Goal: Browse casually: Explore the website without a specific task or goal

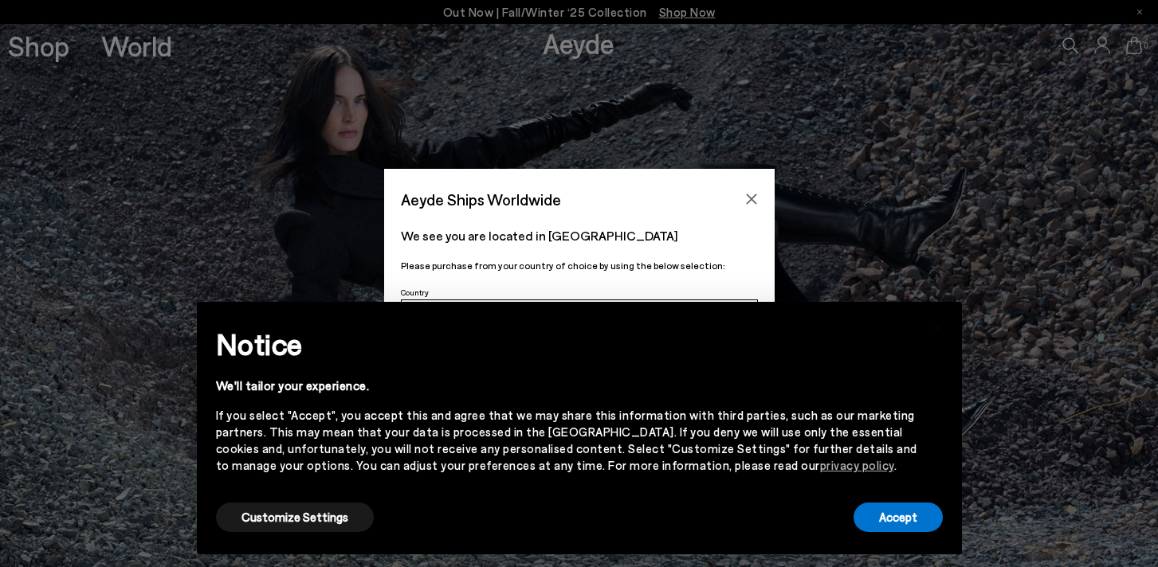
click at [904, 493] on div "Notice We'll tailor your experience. If you select "Accept", you accept this an…" at bounding box center [579, 410] width 727 height 179
click at [905, 522] on button "Accept" at bounding box center [898, 517] width 89 height 29
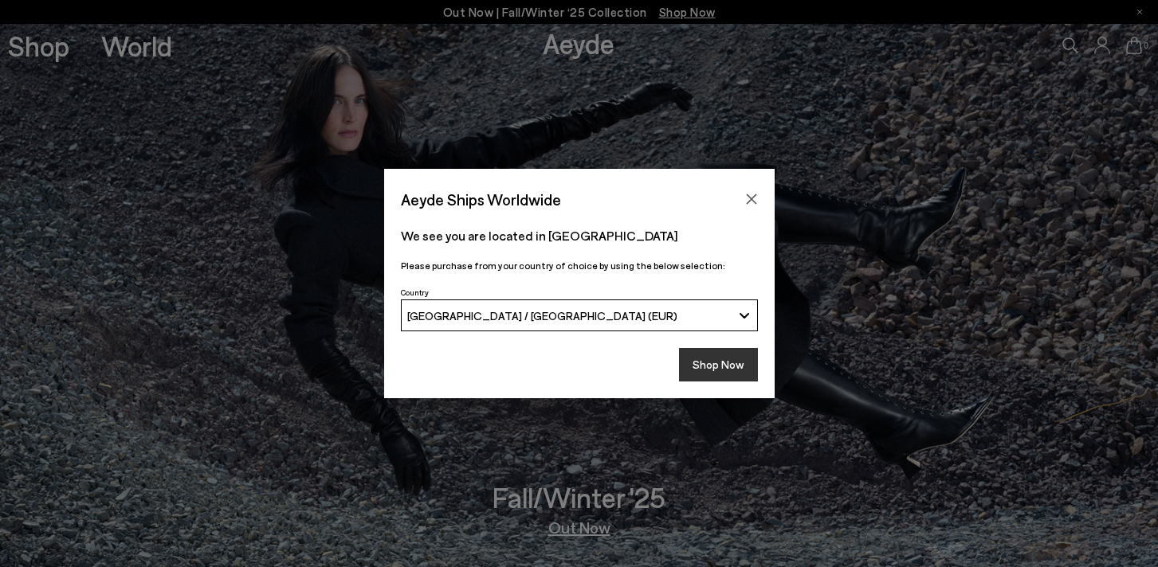
click at [721, 356] on button "Shop Now" at bounding box center [718, 364] width 79 height 33
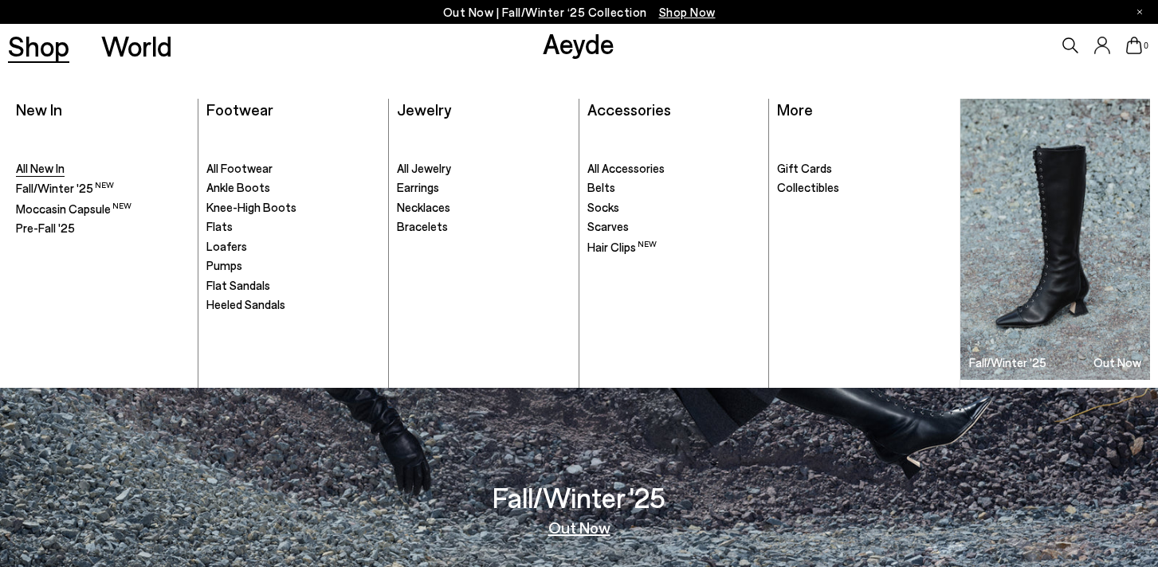
click at [50, 167] on span "All New In" at bounding box center [40, 168] width 49 height 14
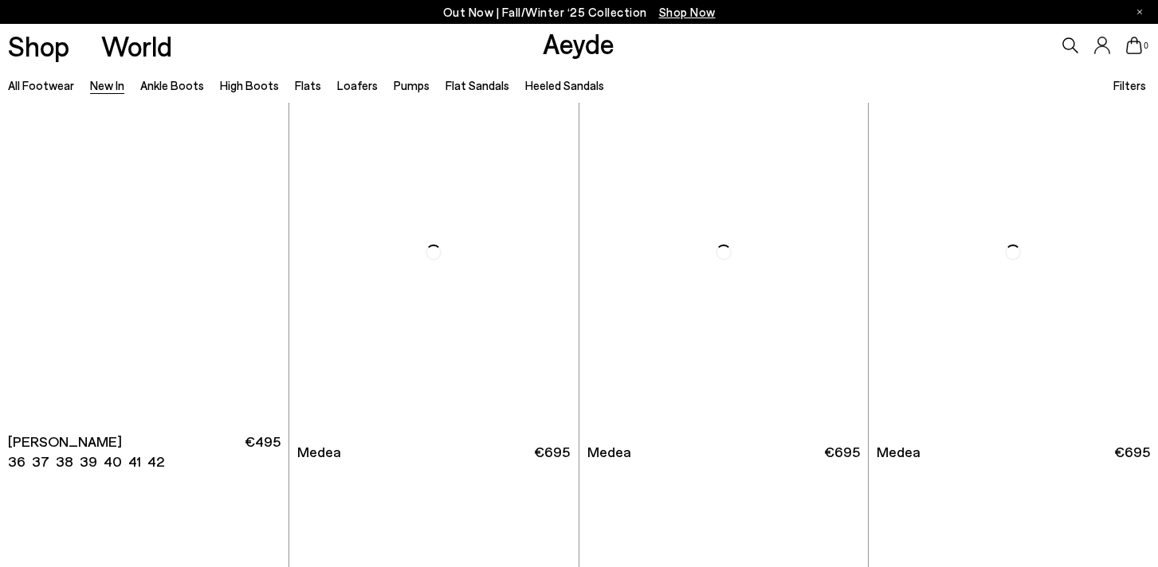
scroll to position [837, 0]
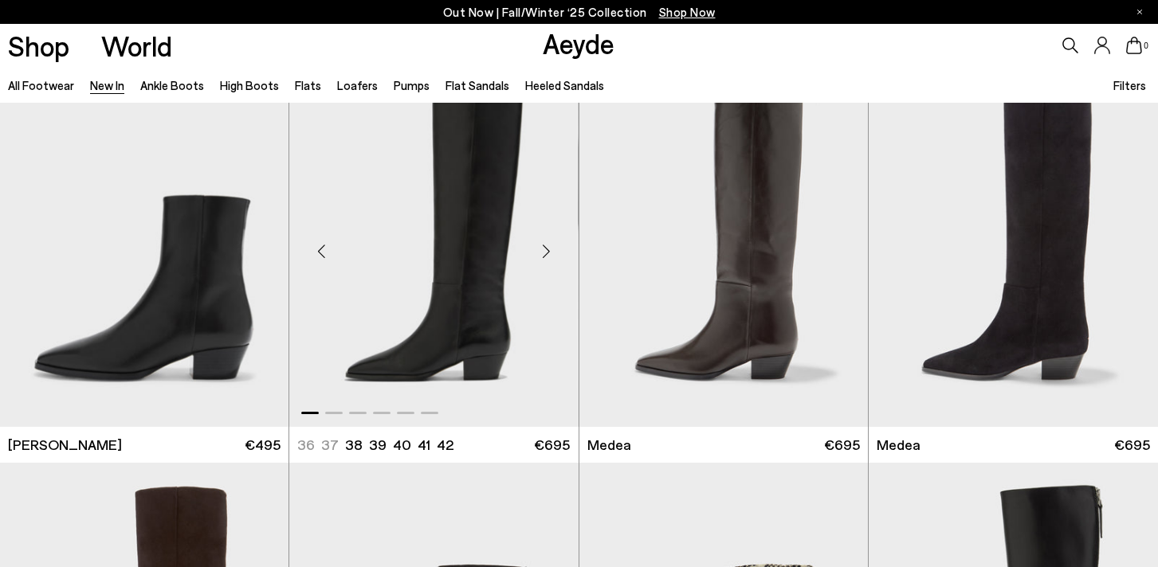
click at [546, 251] on div "Next slide" at bounding box center [547, 252] width 48 height 48
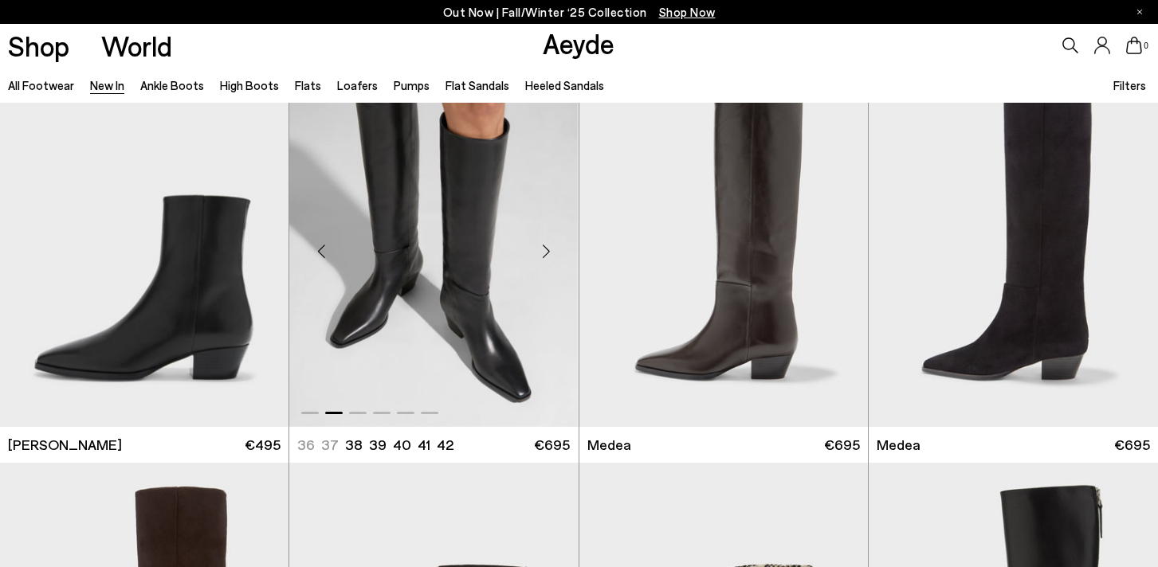
click at [546, 251] on div "Next slide" at bounding box center [547, 252] width 48 height 48
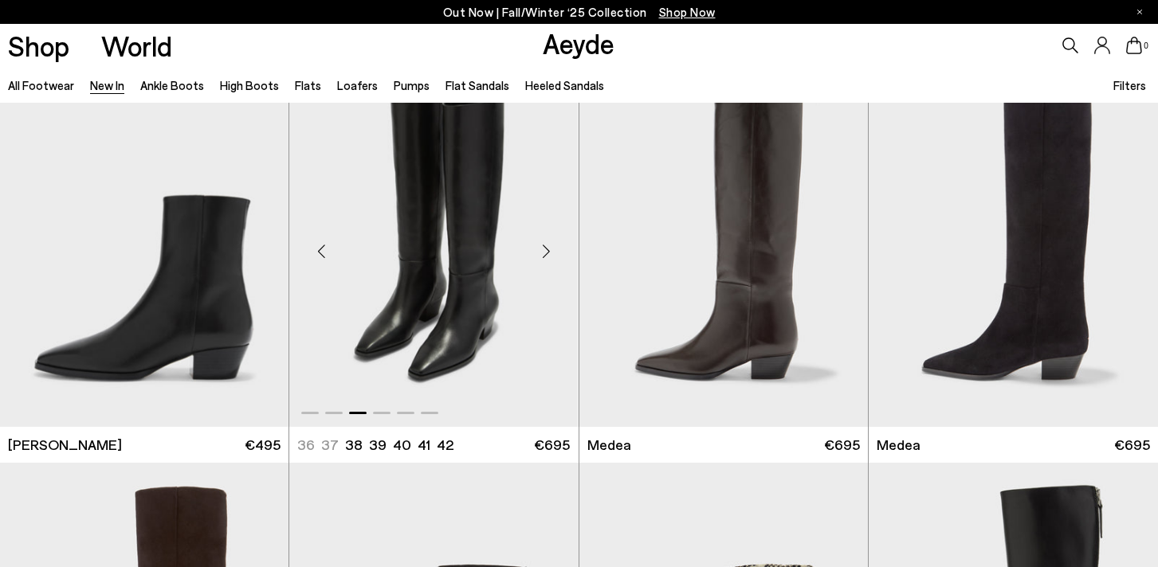
click at [546, 251] on div "Next slide" at bounding box center [547, 252] width 48 height 48
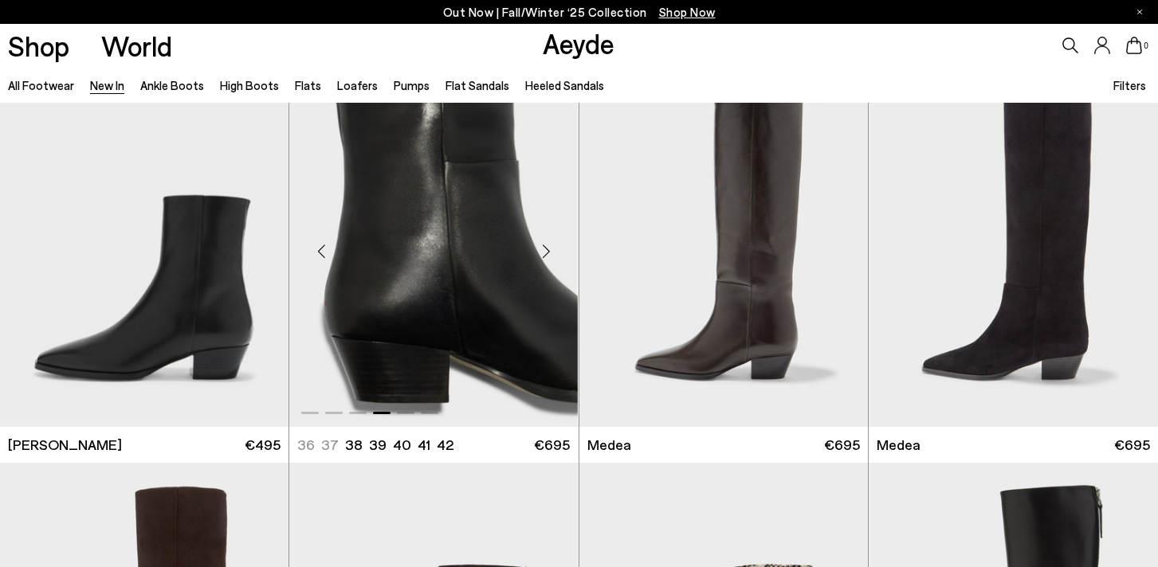
click at [546, 251] on div "Next slide" at bounding box center [547, 252] width 48 height 48
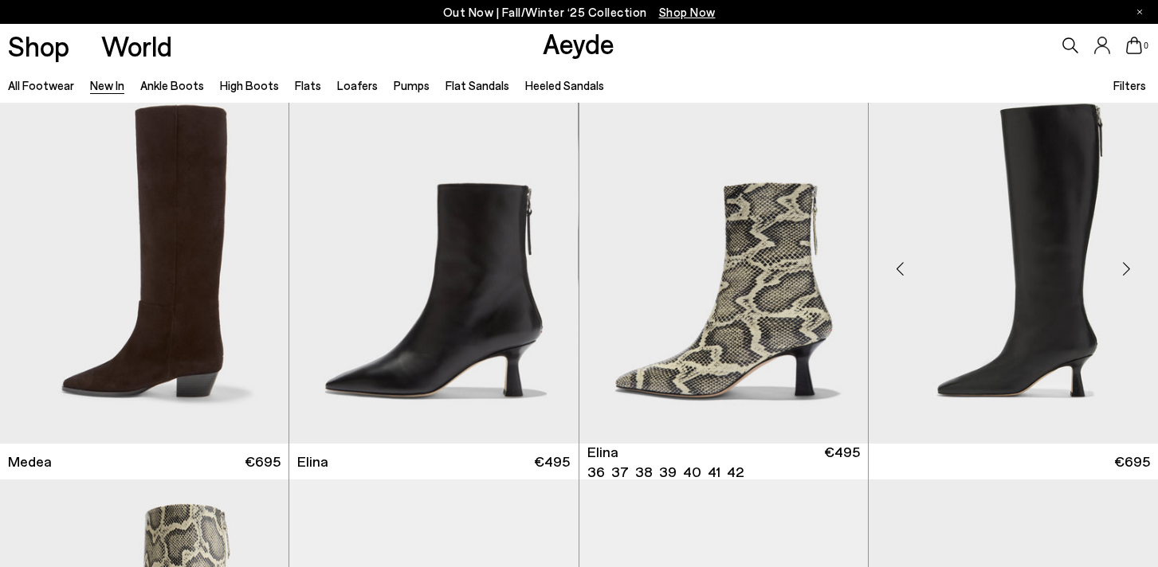
scroll to position [1219, 0]
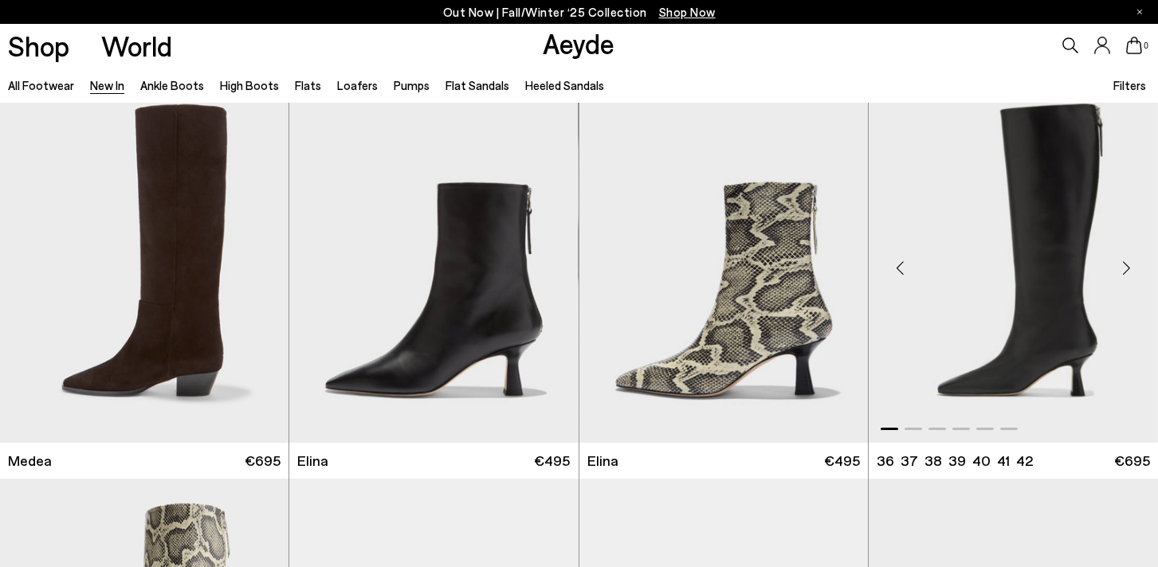
click at [1129, 273] on div "Next slide" at bounding box center [1126, 268] width 48 height 48
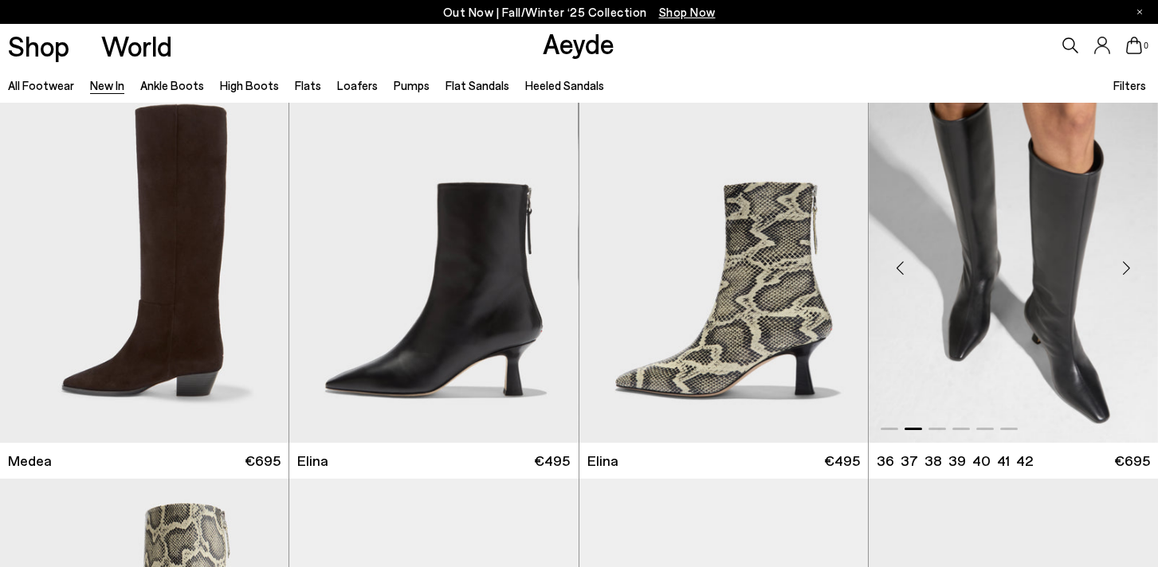
click at [1128, 273] on div "Next slide" at bounding box center [1126, 268] width 48 height 48
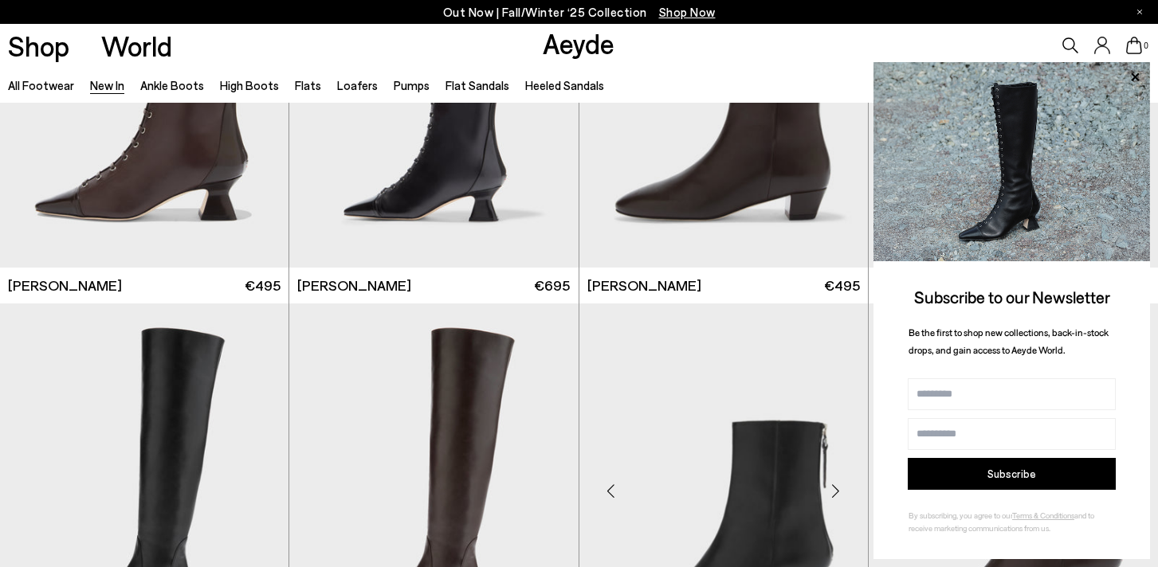
scroll to position [2335, 0]
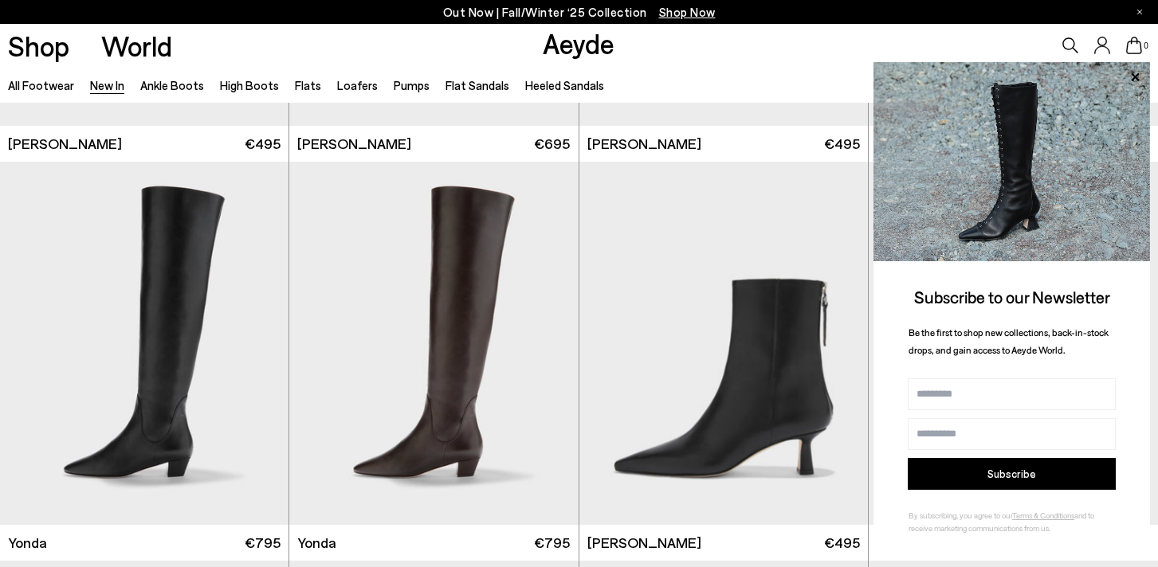
click at [1130, 78] on icon at bounding box center [1135, 77] width 21 height 21
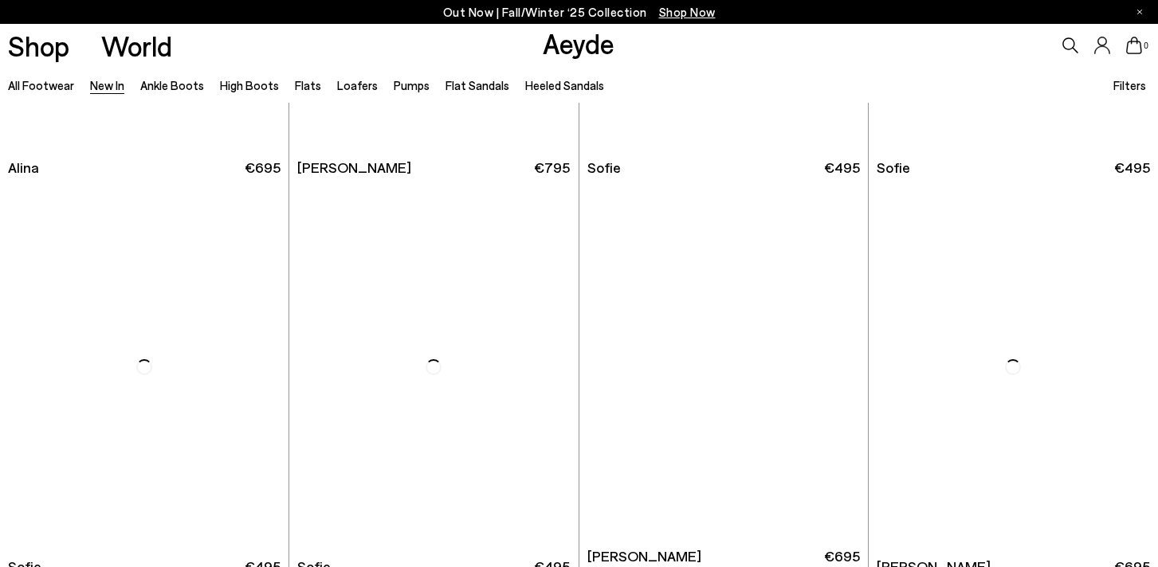
scroll to position [5185, 0]
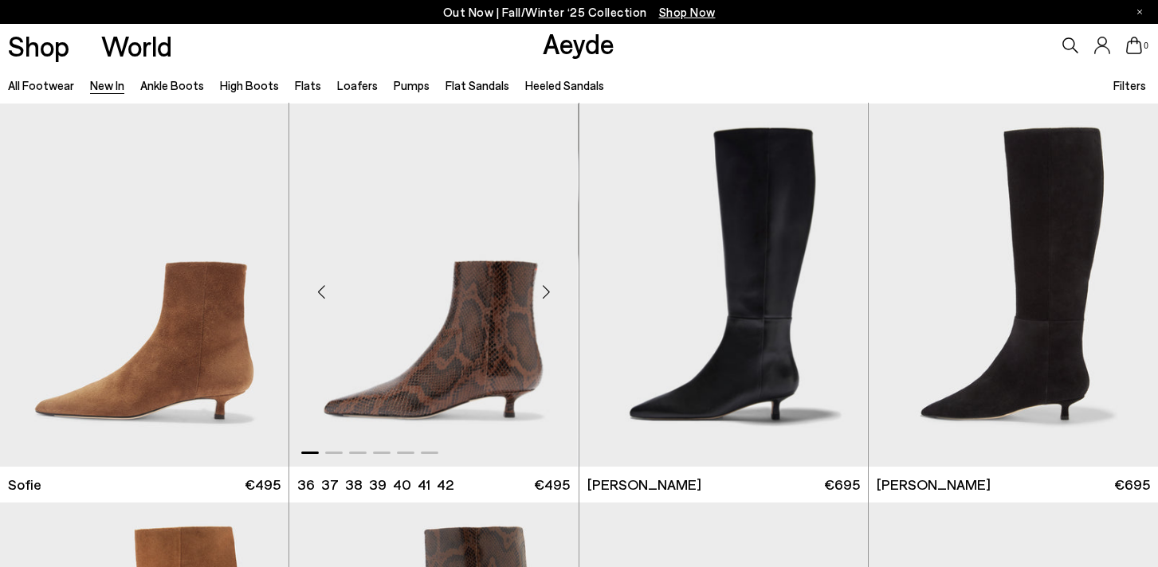
click at [547, 289] on div "Next slide" at bounding box center [547, 292] width 48 height 48
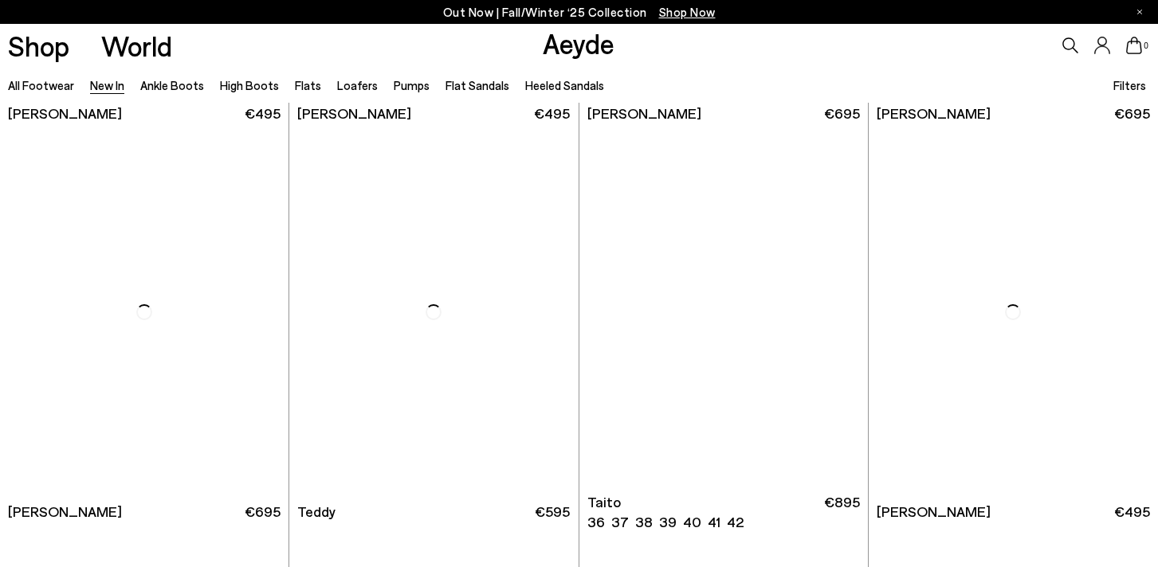
scroll to position [7182, 0]
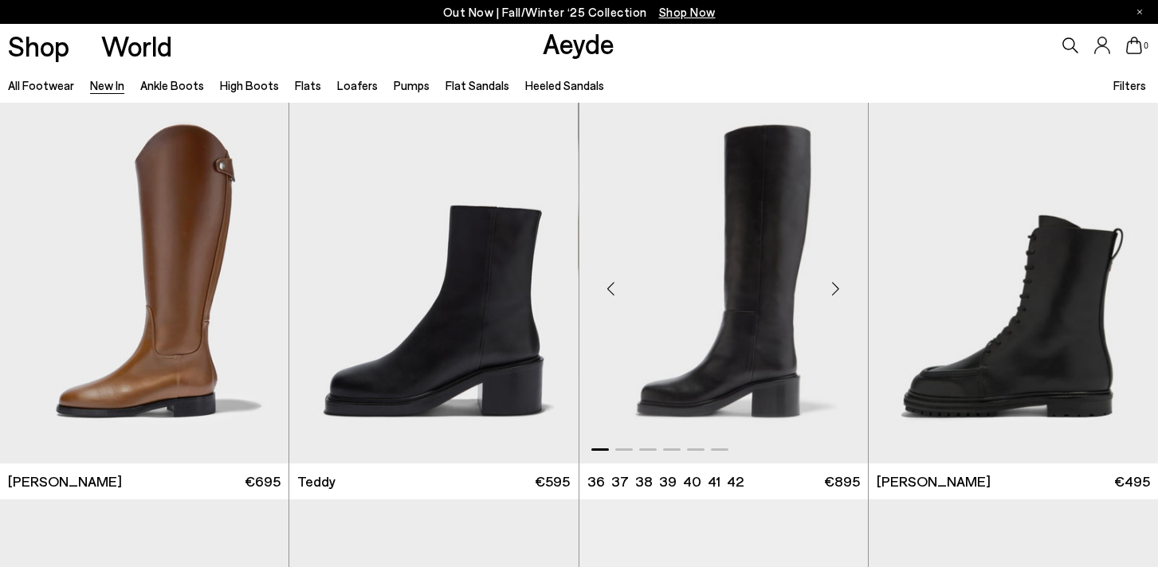
click at [838, 286] on div "Next slide" at bounding box center [836, 289] width 48 height 48
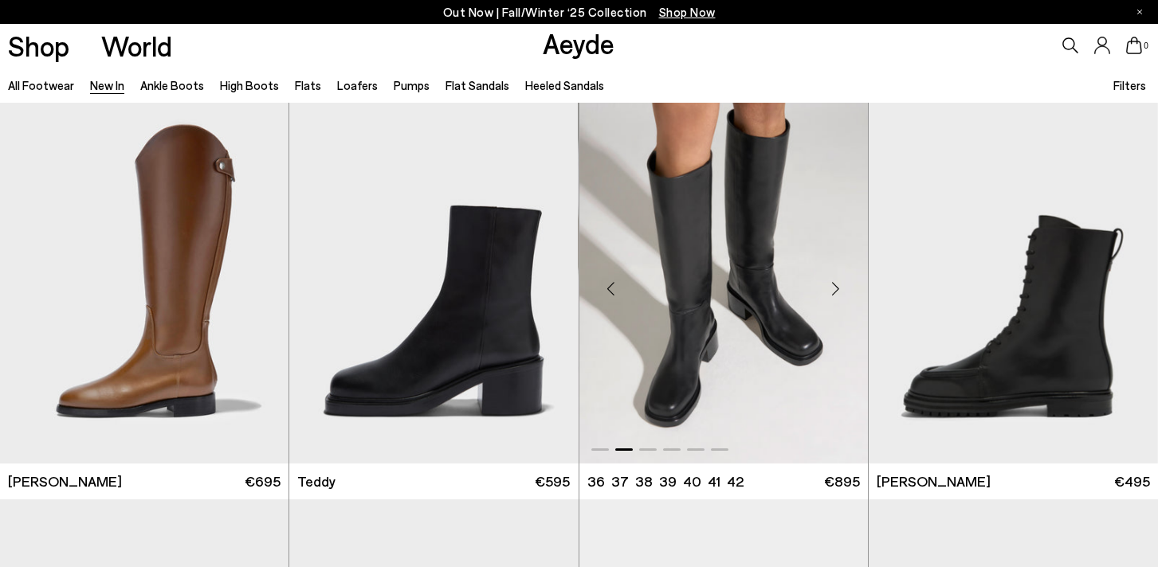
click at [838, 286] on div "Next slide" at bounding box center [836, 289] width 48 height 48
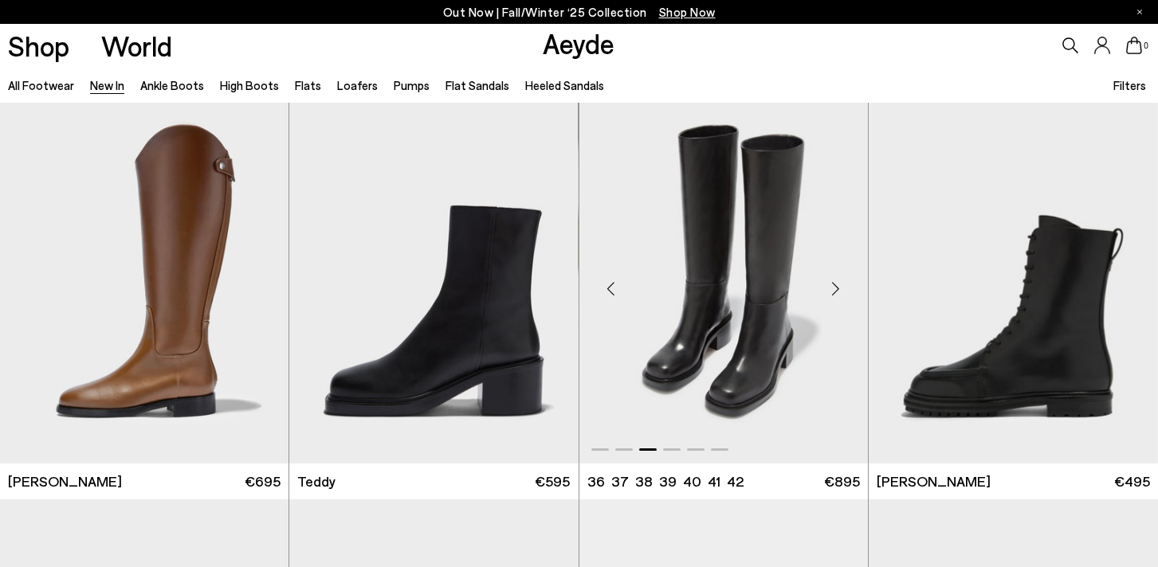
click at [786, 283] on img "3 / 6" at bounding box center [723, 282] width 289 height 363
click at [765, 284] on img "3 / 6" at bounding box center [723, 282] width 289 height 363
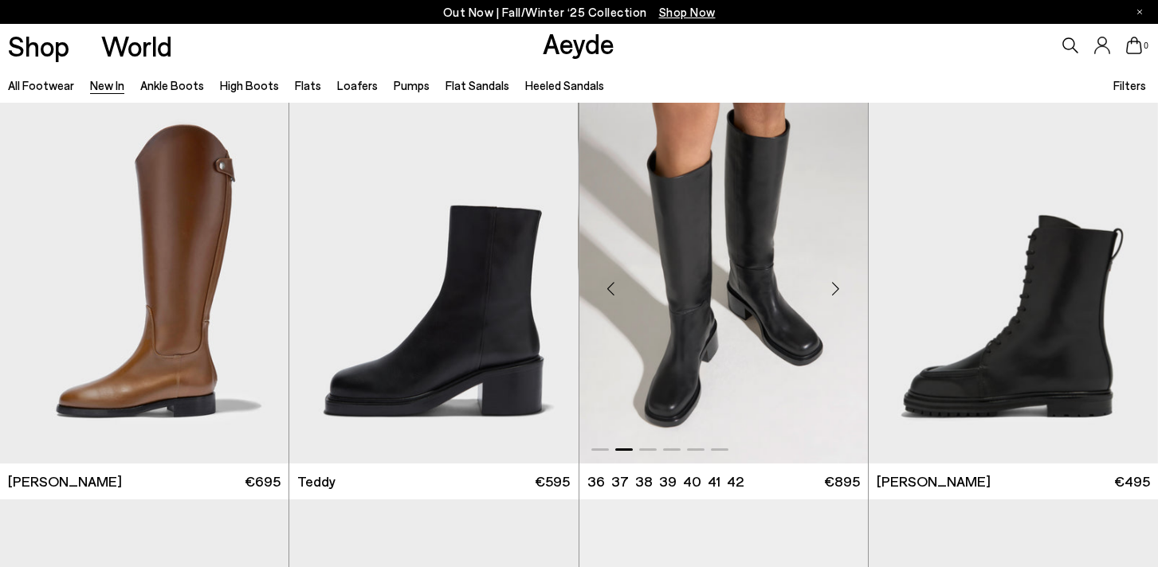
click at [744, 245] on img "2 / 6" at bounding box center [723, 282] width 289 height 363
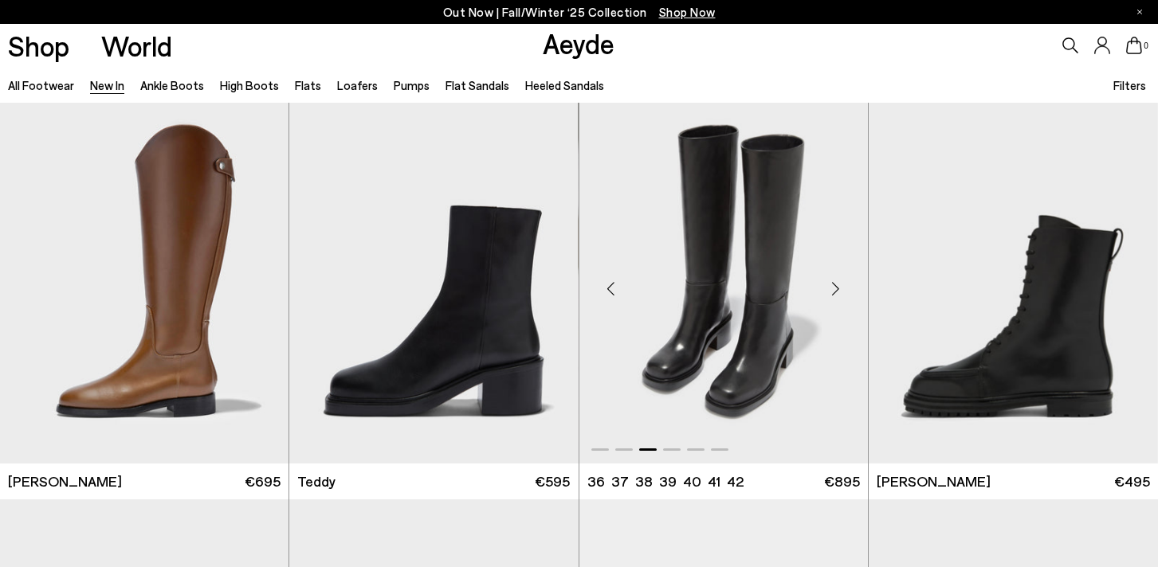
click at [711, 342] on img "3 / 6" at bounding box center [723, 282] width 289 height 363
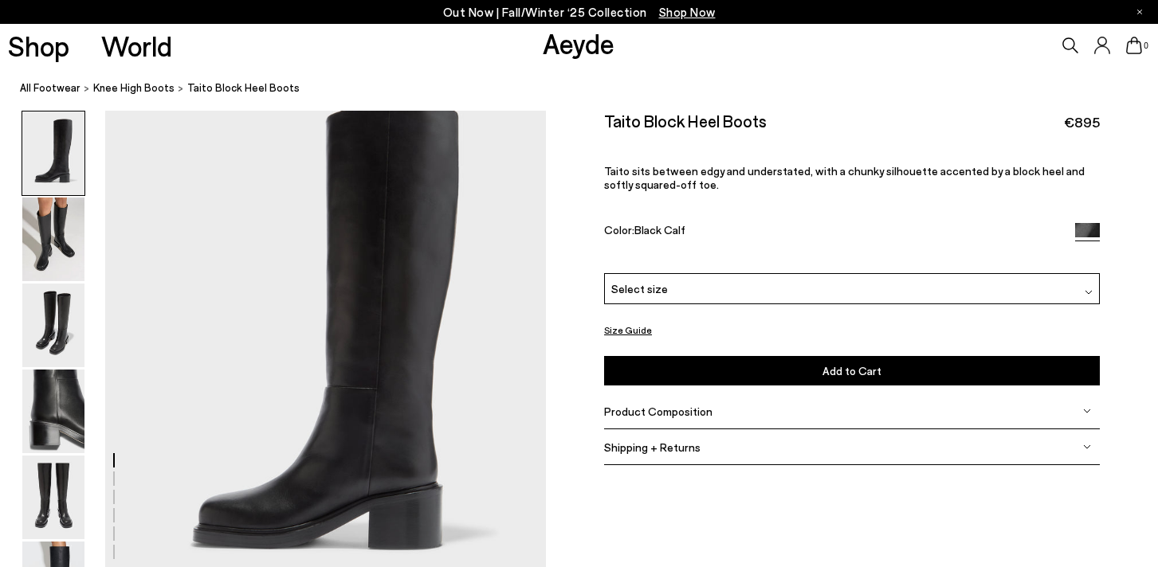
scroll to position [90, 0]
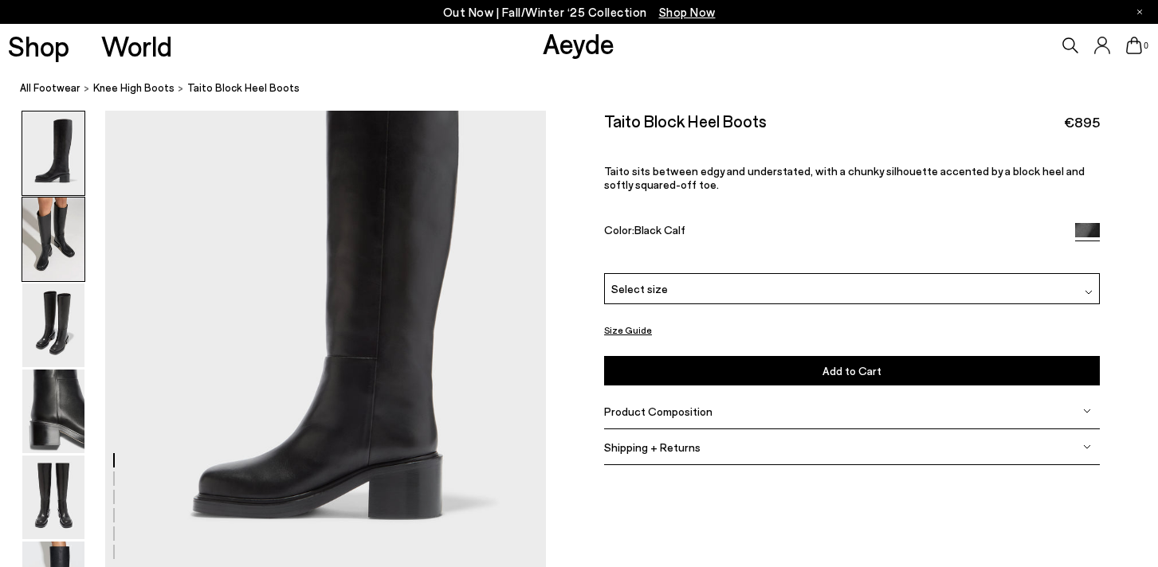
click at [59, 234] on img at bounding box center [53, 240] width 62 height 84
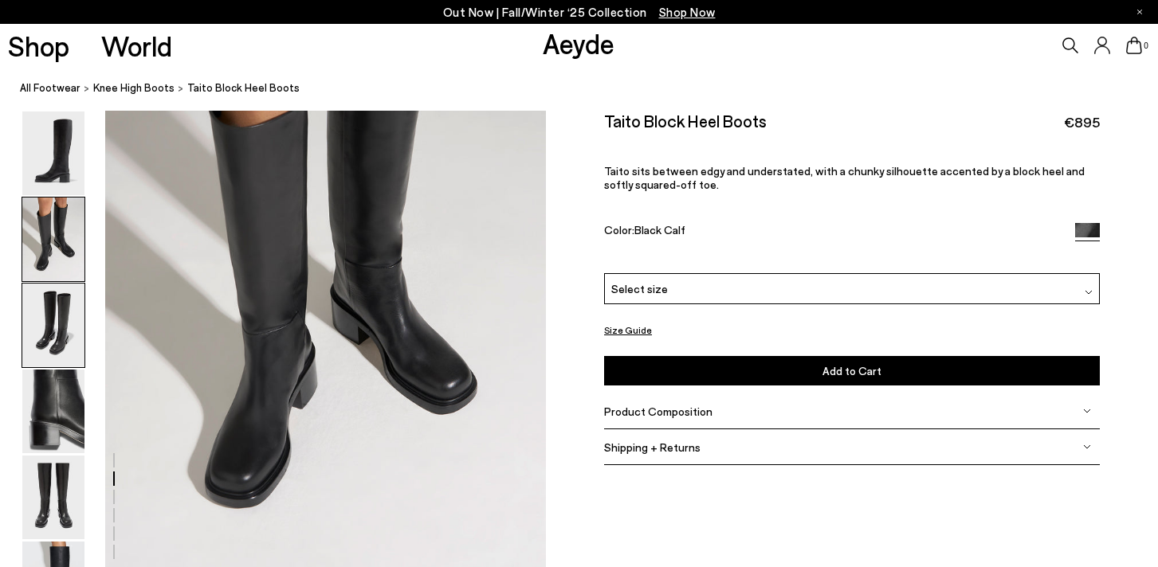
click at [49, 324] on img at bounding box center [53, 326] width 62 height 84
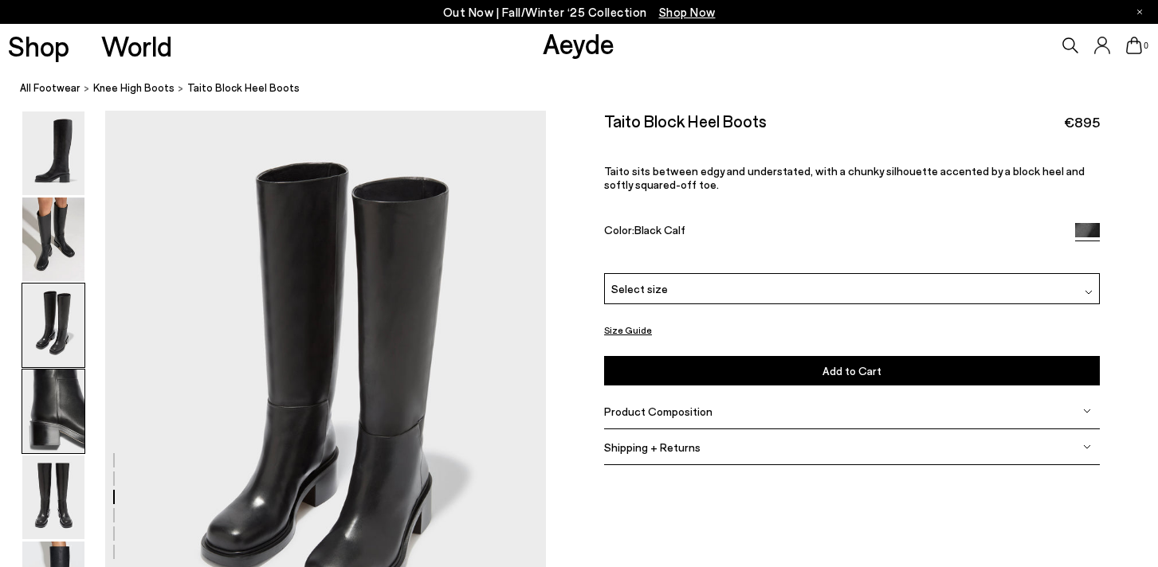
click at [51, 405] on img at bounding box center [53, 412] width 62 height 84
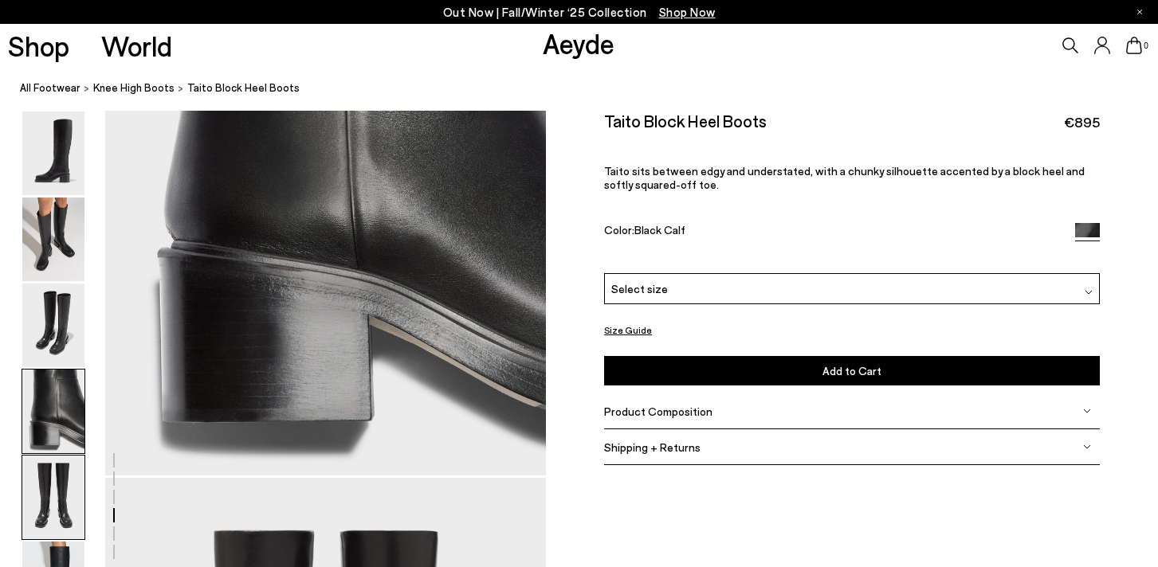
click at [72, 498] on img at bounding box center [53, 498] width 62 height 84
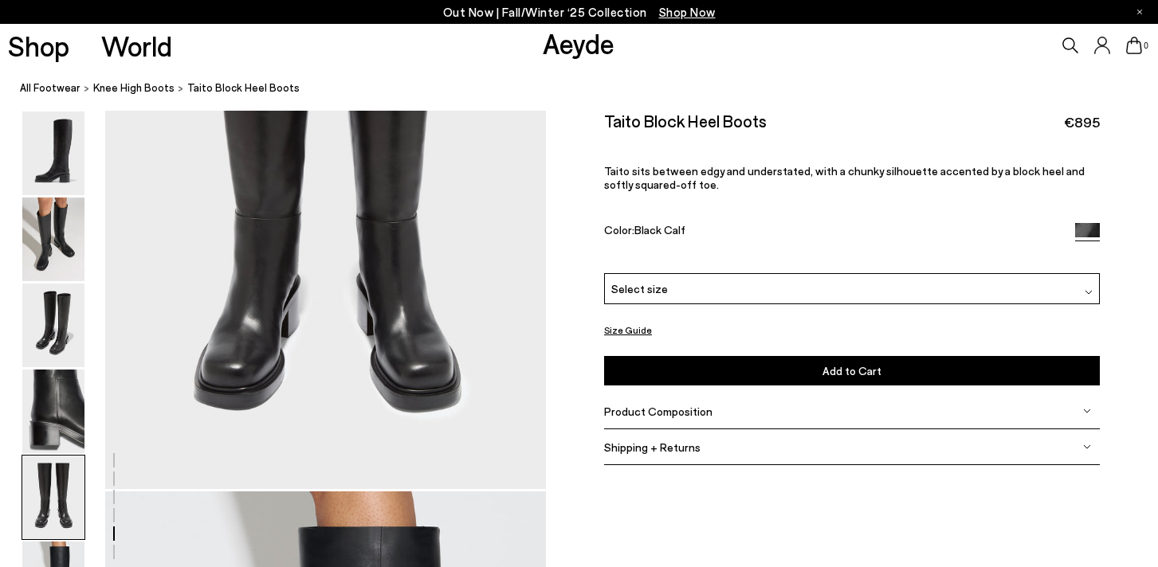
scroll to position [2590, 0]
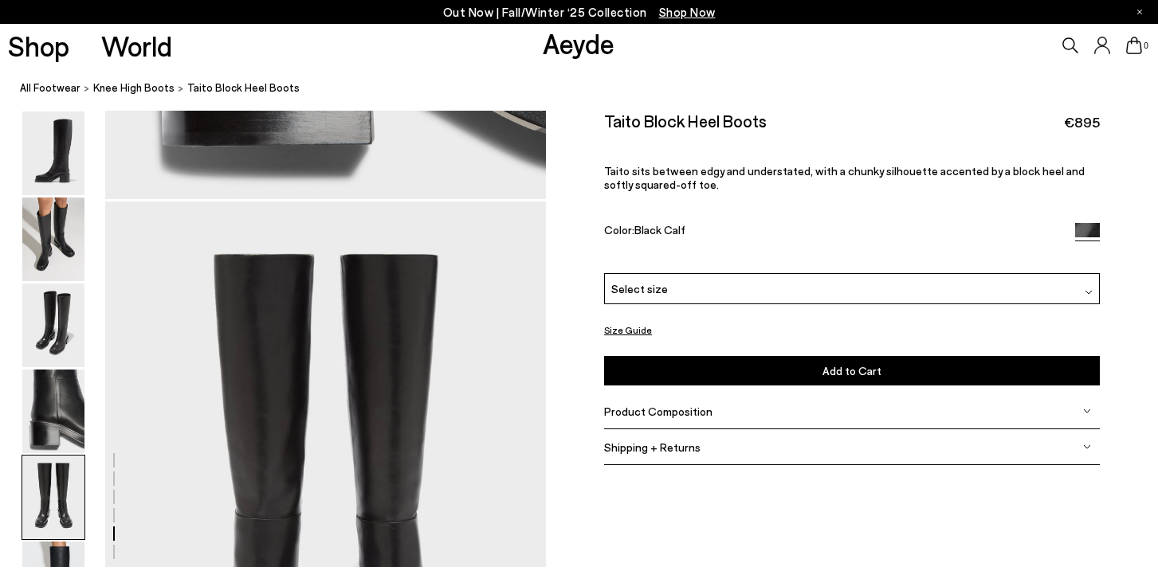
scroll to position [2251, 0]
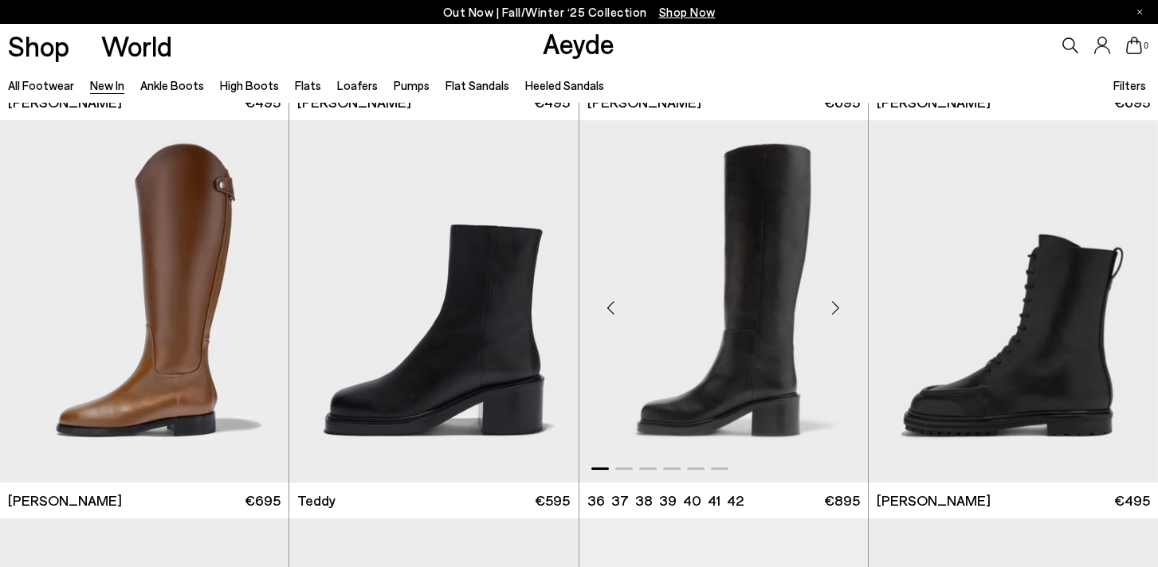
scroll to position [7182, 0]
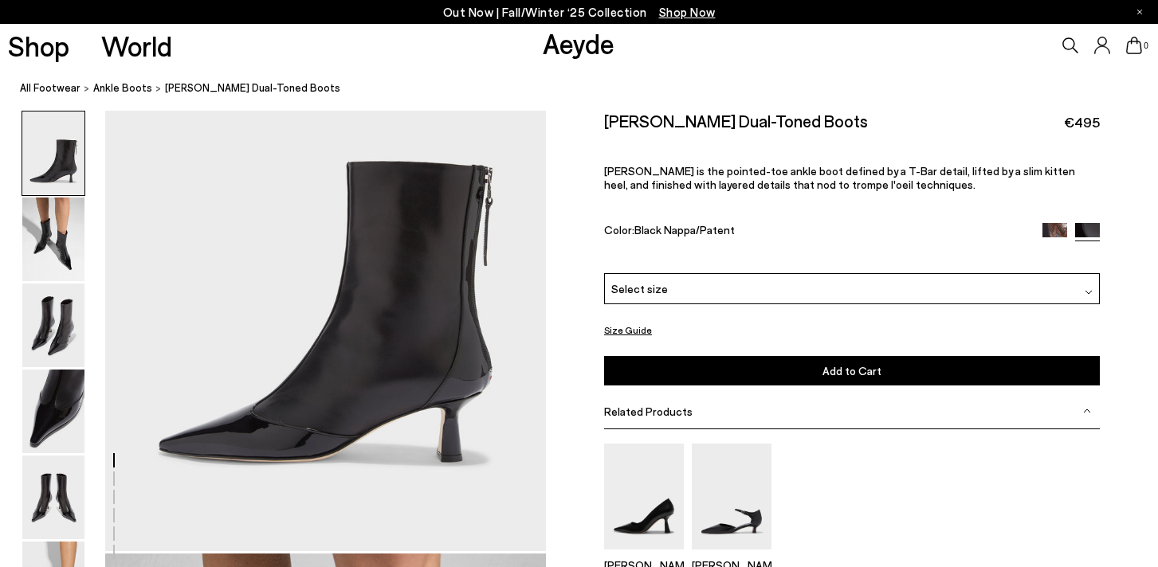
scroll to position [167, 0]
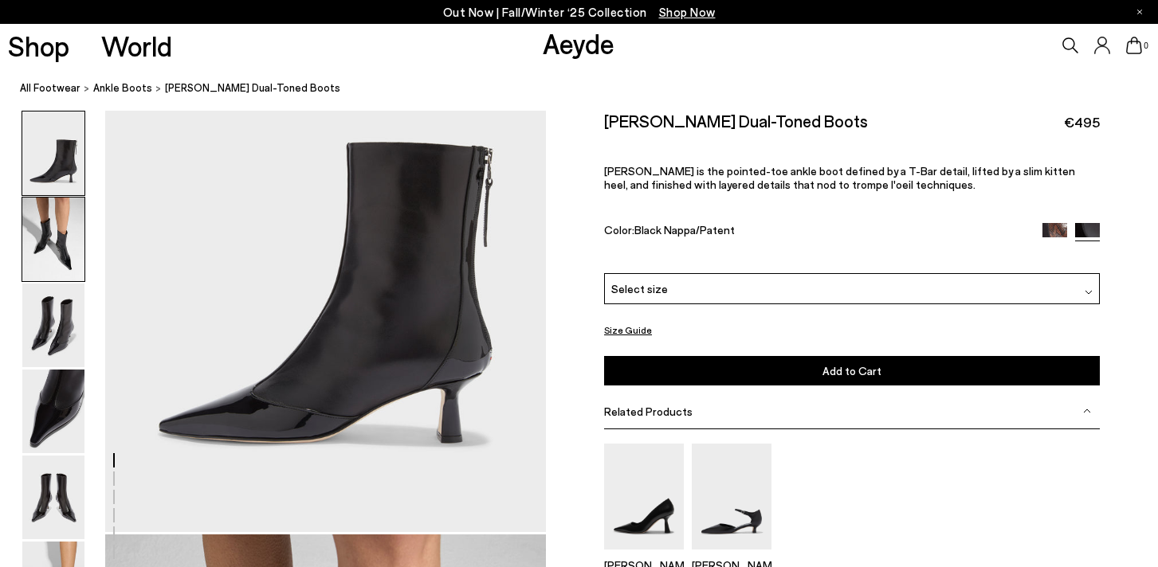
click at [45, 246] on img at bounding box center [53, 240] width 62 height 84
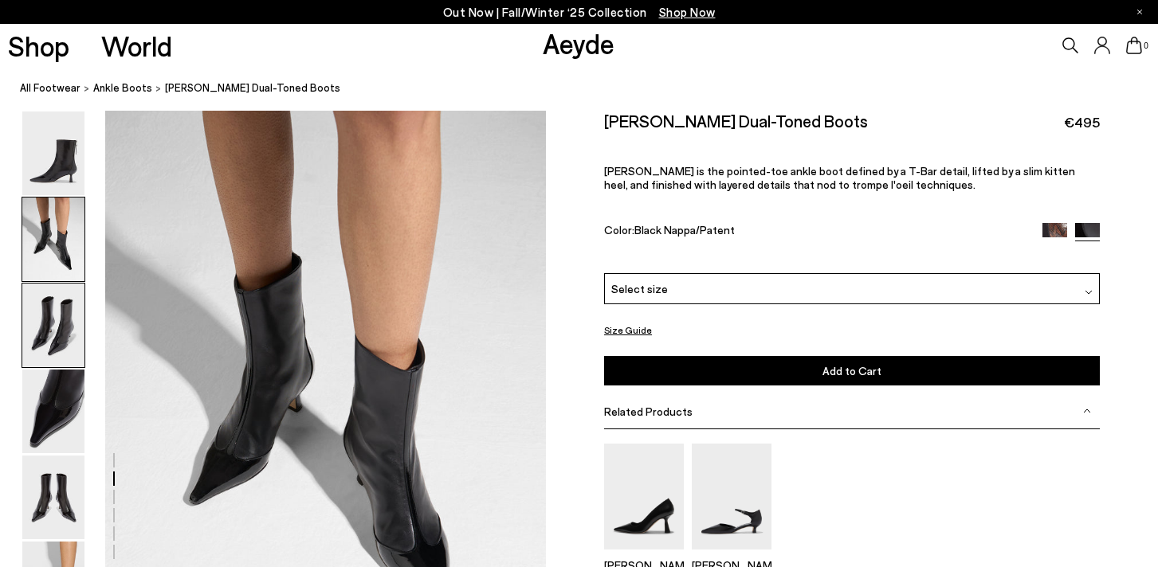
click at [40, 285] on img at bounding box center [53, 326] width 62 height 84
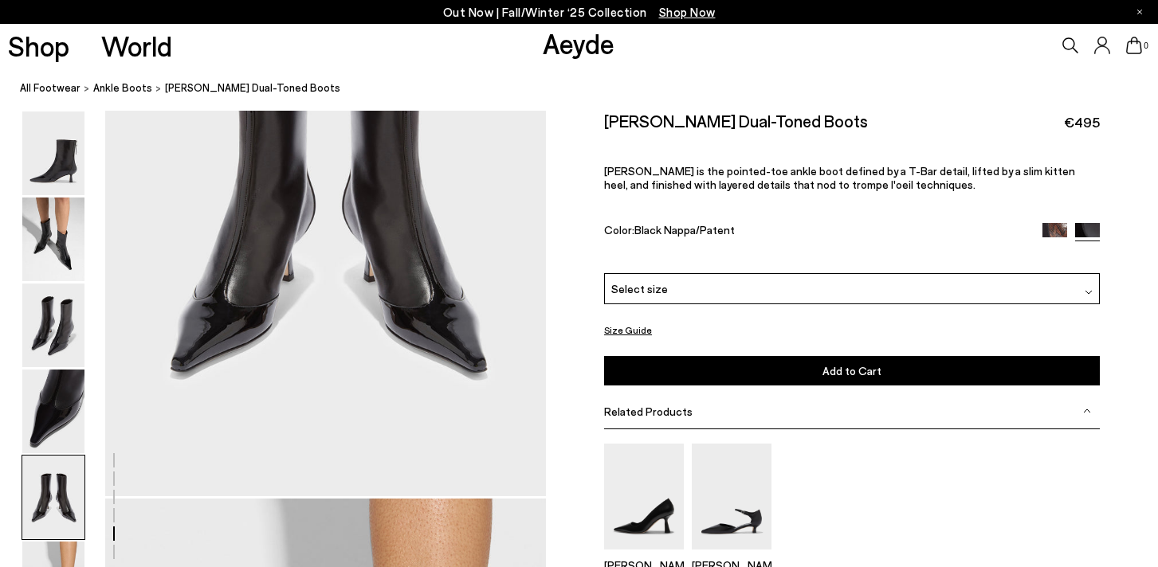
scroll to position [2531, 0]
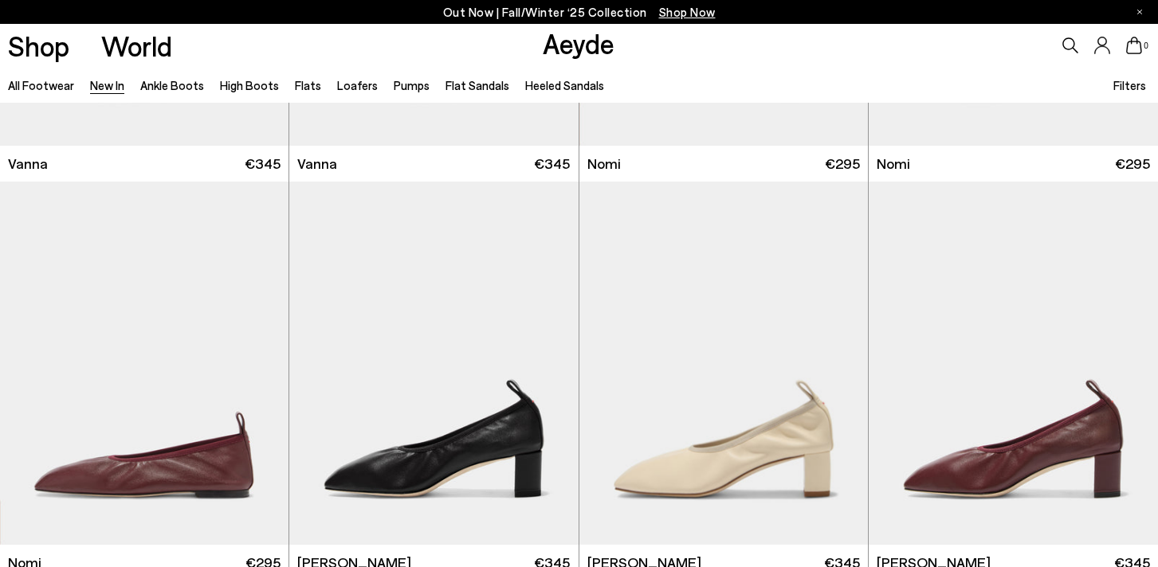
scroll to position [12119, 0]
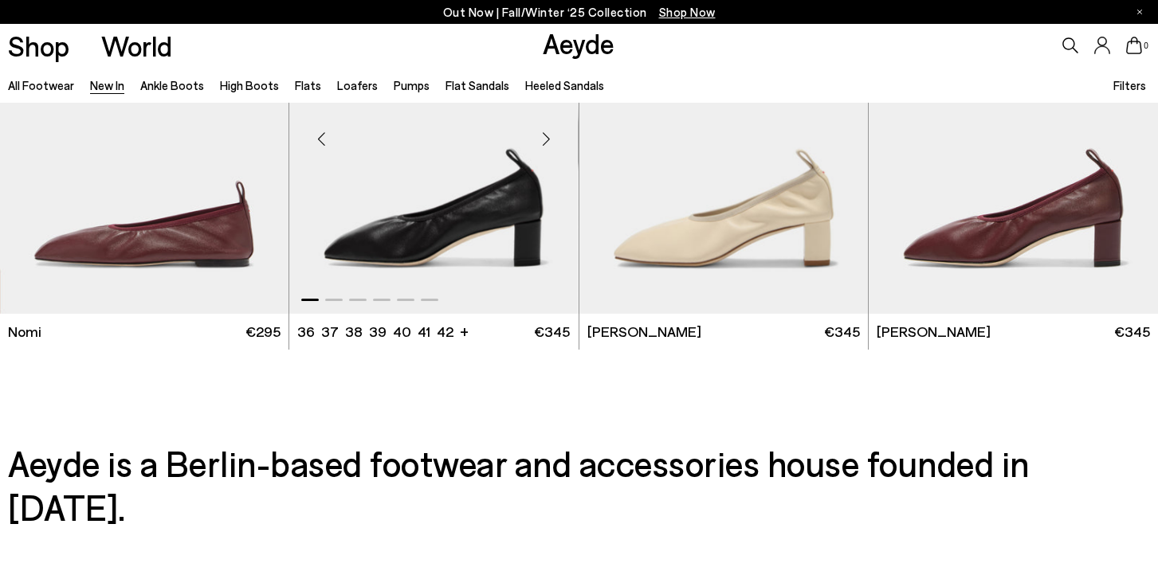
click at [544, 139] on div "Next slide" at bounding box center [547, 139] width 48 height 48
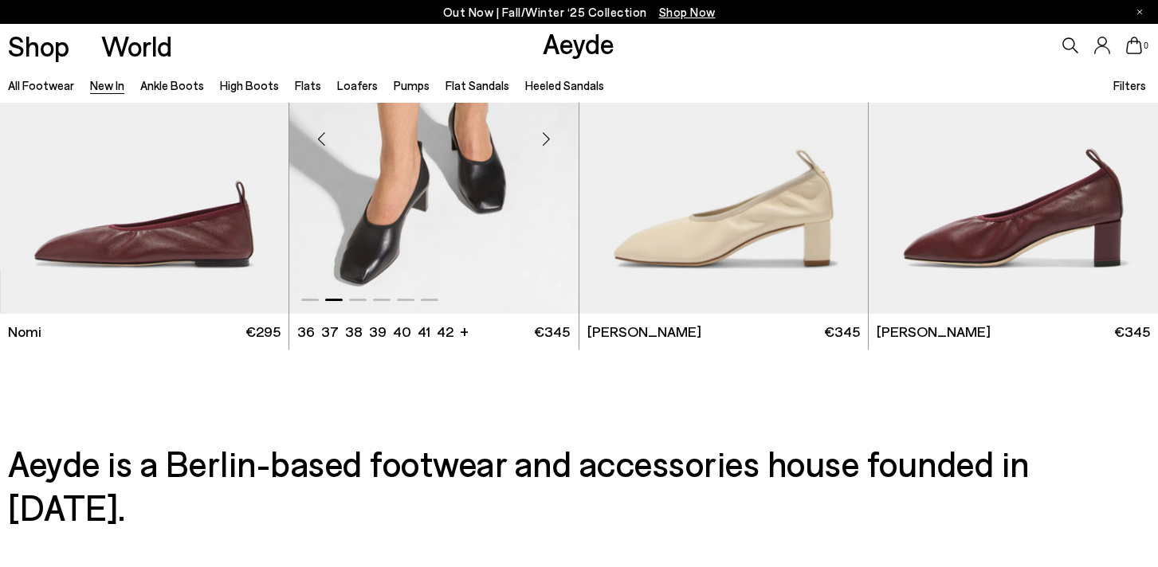
click at [544, 139] on div "Next slide" at bounding box center [547, 139] width 48 height 48
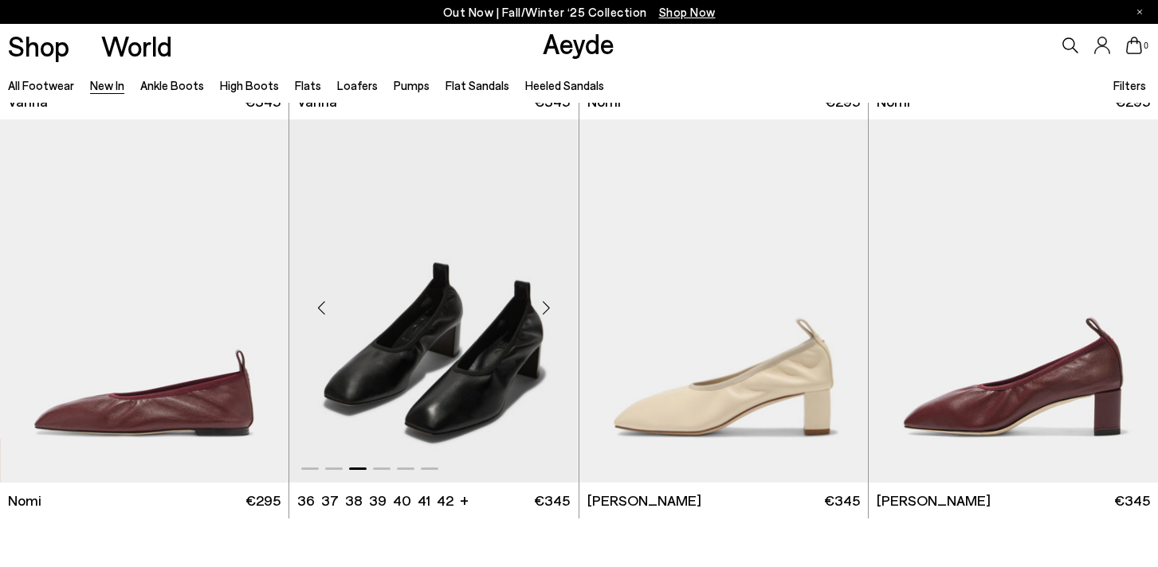
scroll to position [11949, 0]
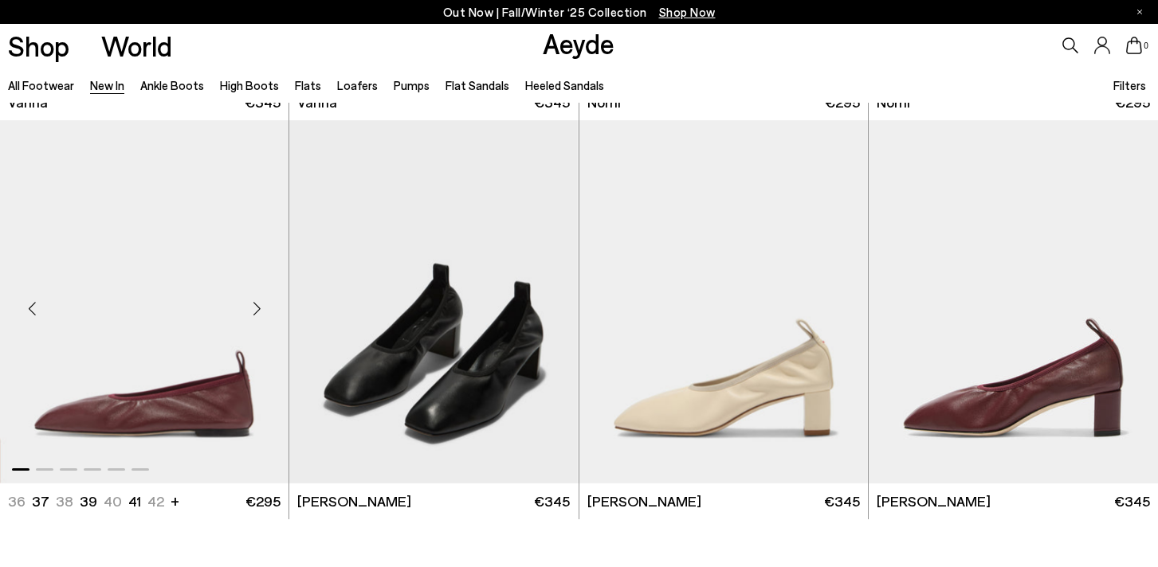
click at [253, 312] on div "Next slide" at bounding box center [257, 309] width 48 height 48
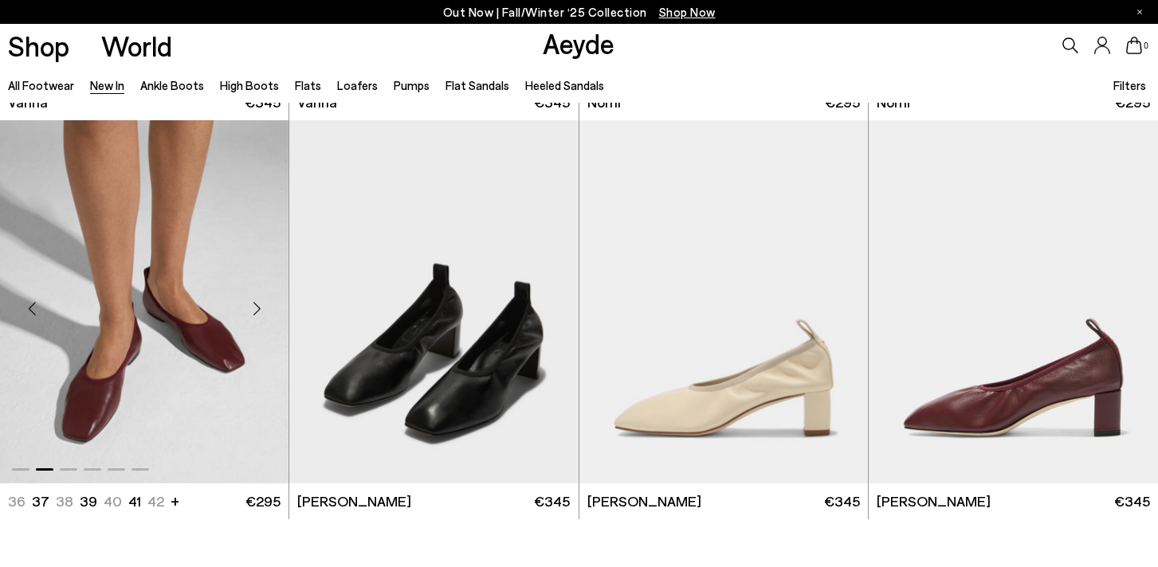
click at [253, 312] on div "Next slide" at bounding box center [257, 309] width 48 height 48
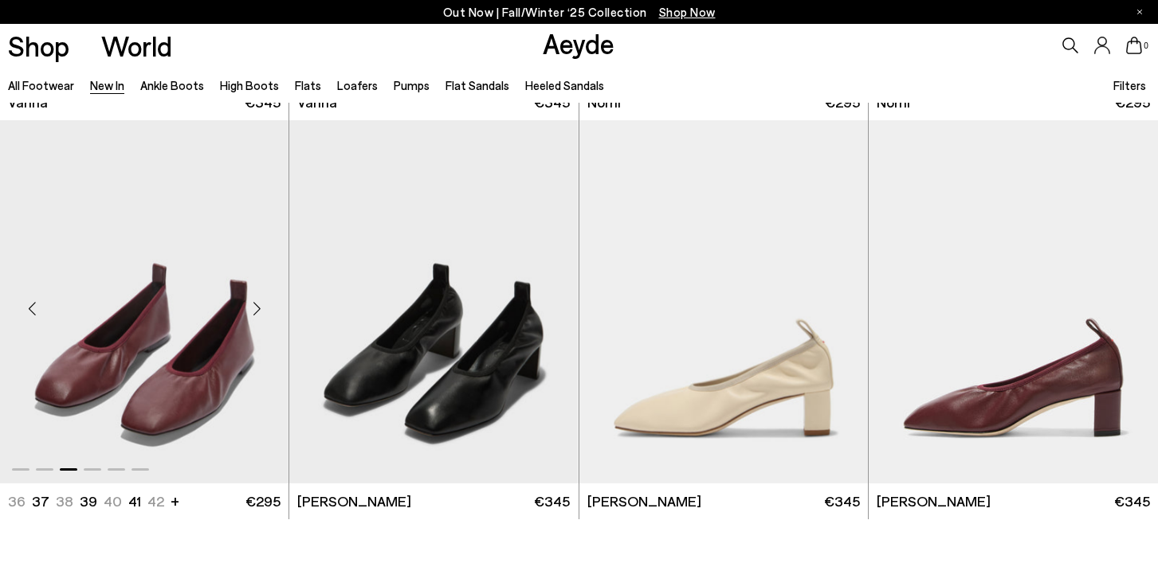
click at [253, 312] on div "Next slide" at bounding box center [257, 309] width 48 height 48
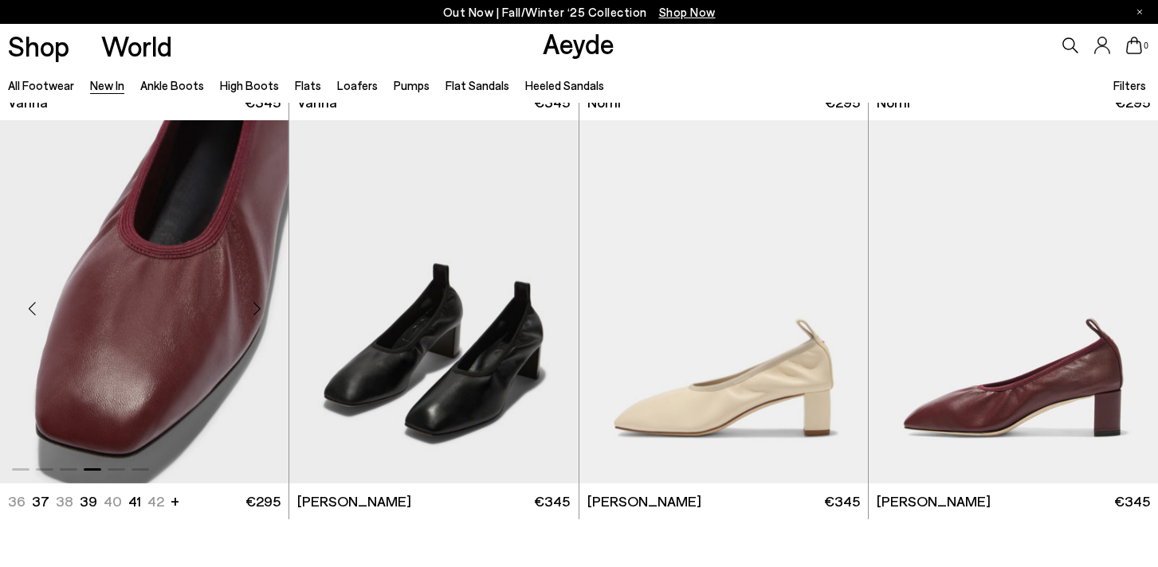
click at [253, 312] on div "Next slide" at bounding box center [257, 309] width 48 height 48
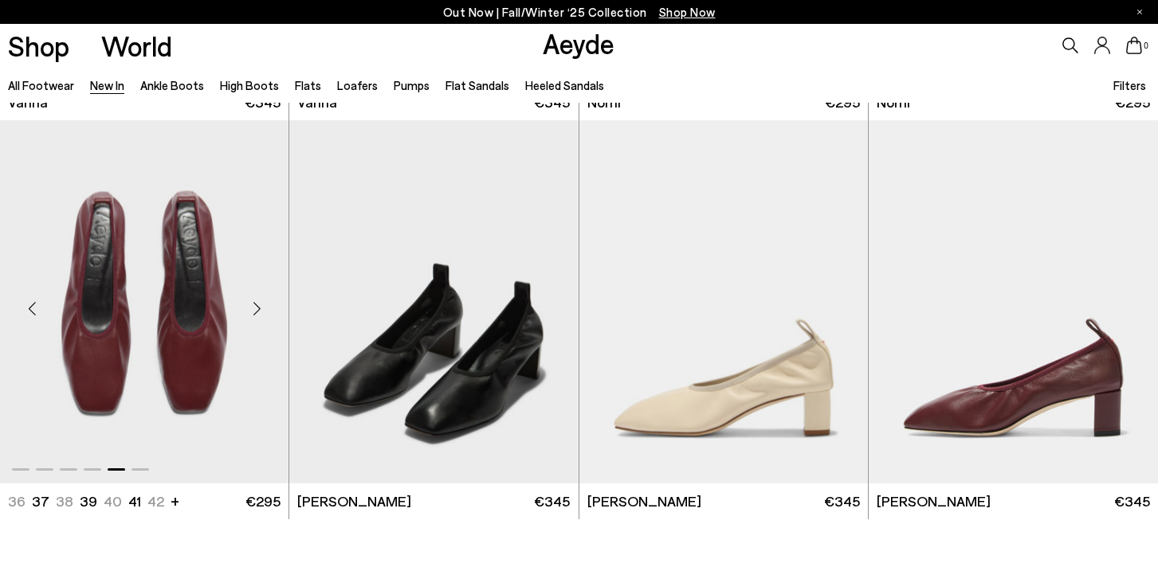
click at [253, 312] on div "Next slide" at bounding box center [257, 309] width 48 height 48
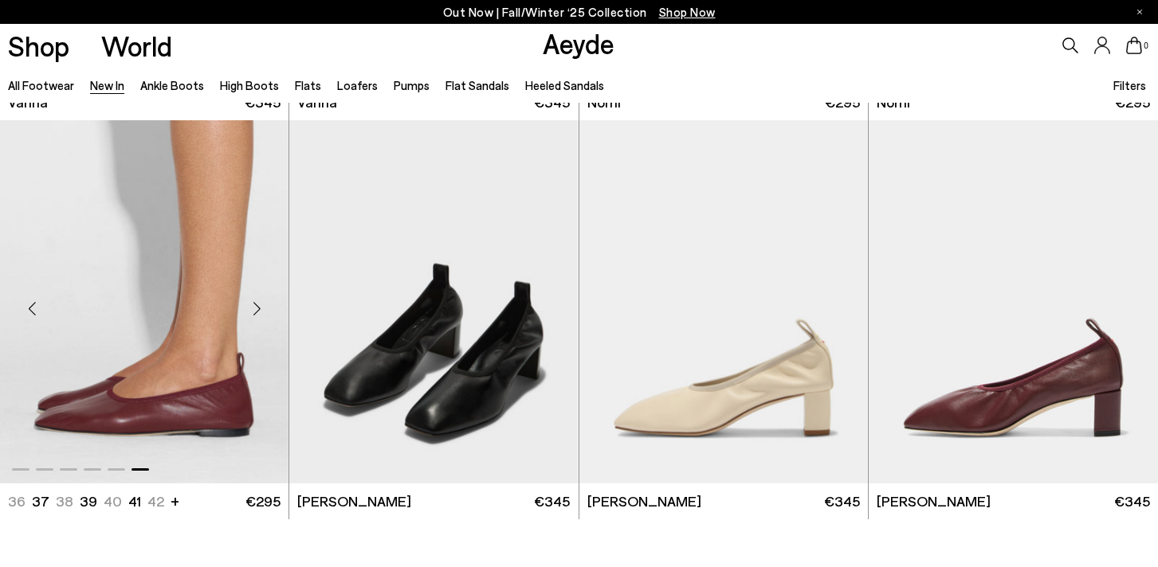
click at [253, 312] on div "Next slide" at bounding box center [257, 309] width 48 height 48
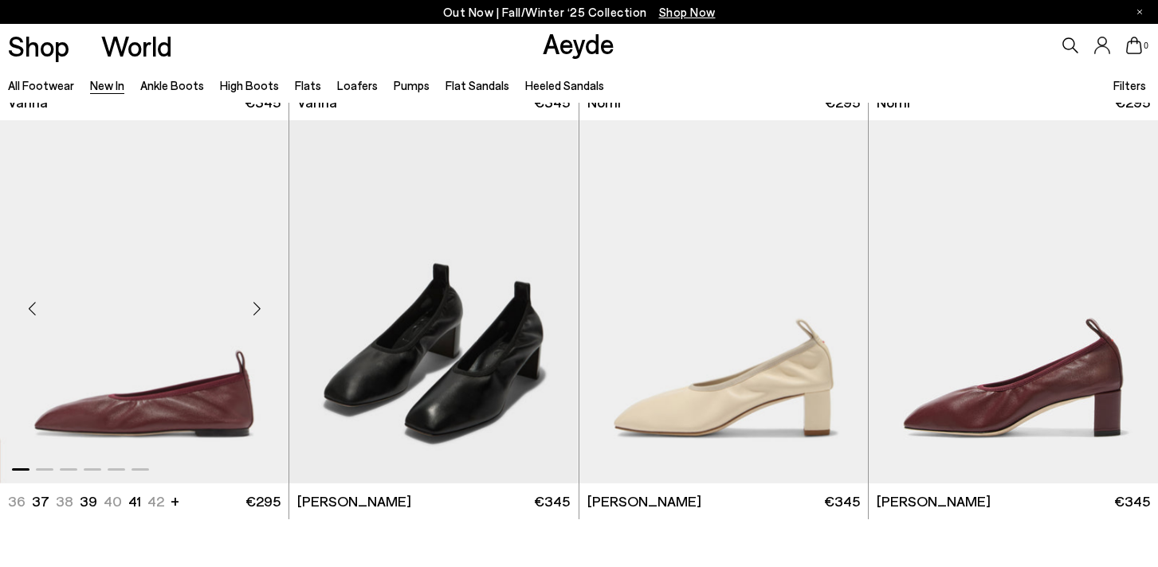
click at [253, 312] on div "Next slide" at bounding box center [257, 309] width 48 height 48
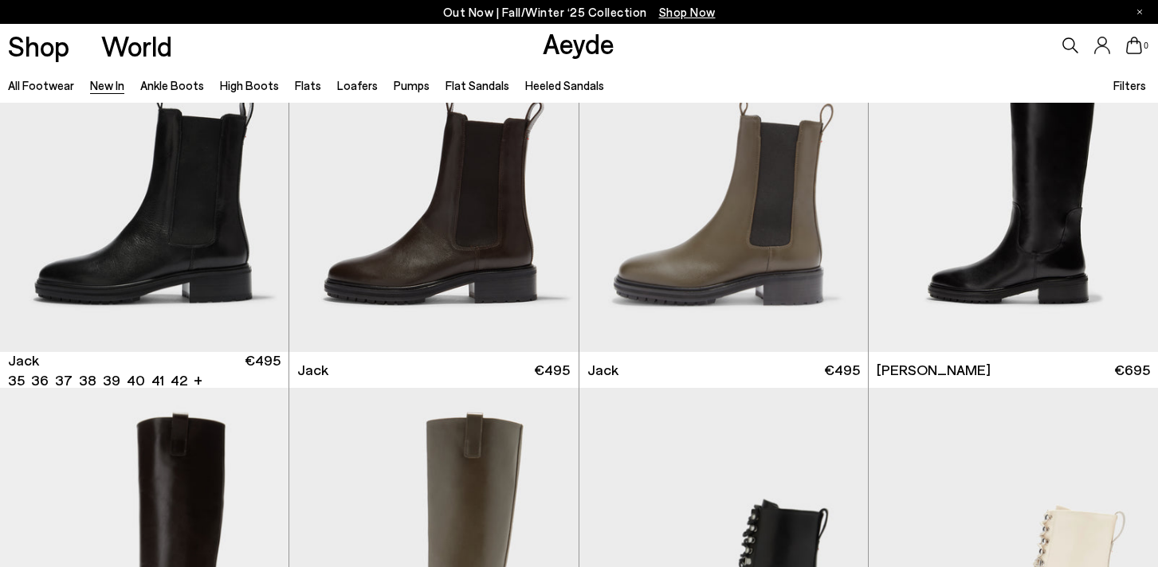
scroll to position [8004, 0]
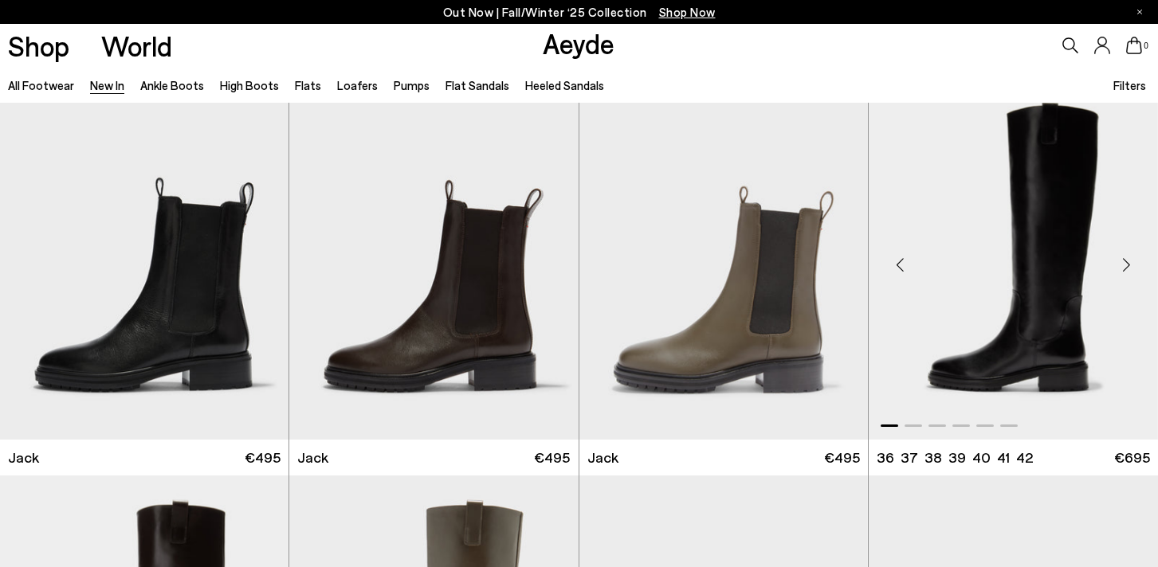
click at [1130, 261] on div "Next slide" at bounding box center [1126, 265] width 48 height 48
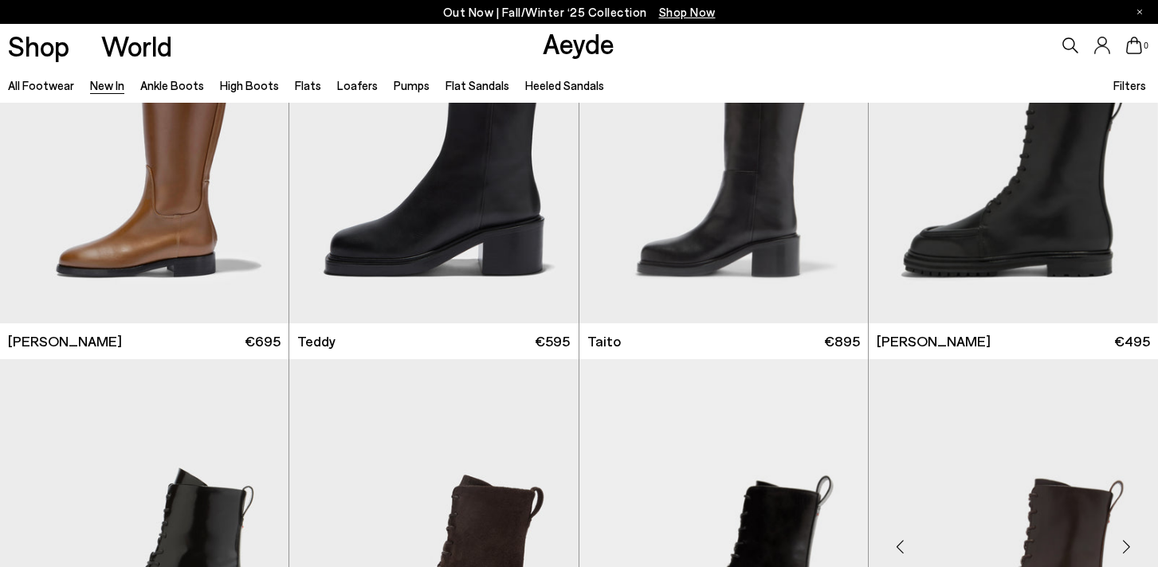
scroll to position [7167, 0]
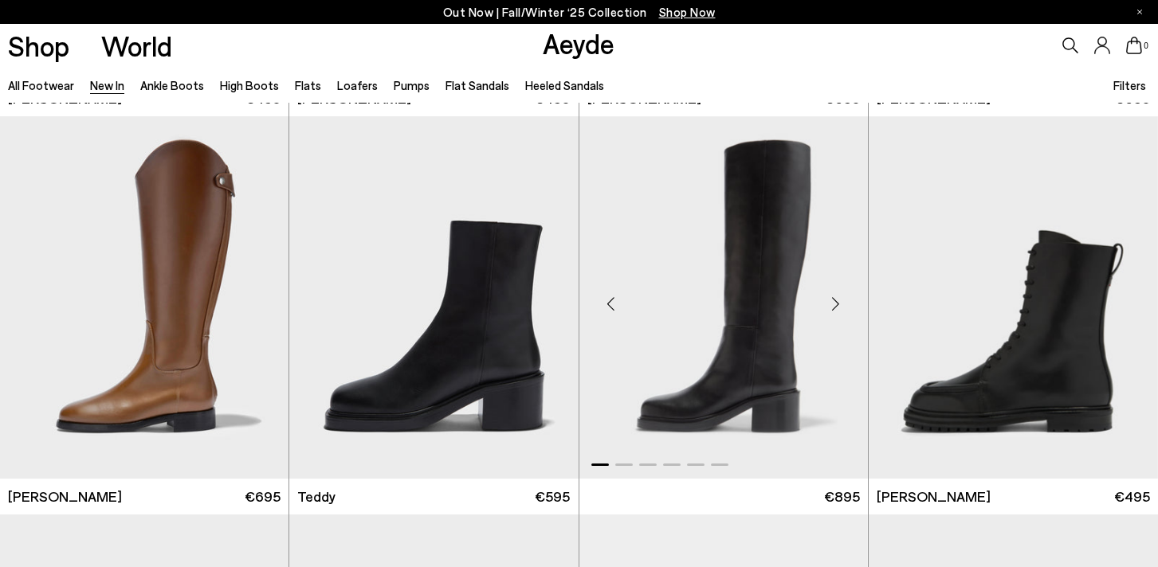
click at [834, 299] on div "Next slide" at bounding box center [836, 304] width 48 height 48
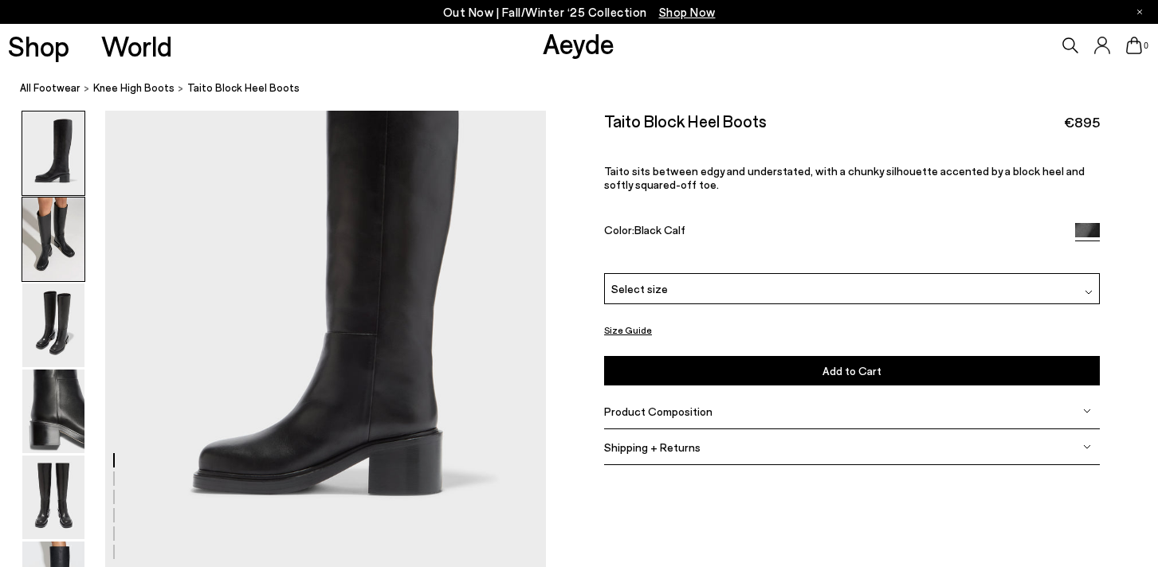
click at [53, 235] on img at bounding box center [53, 240] width 62 height 84
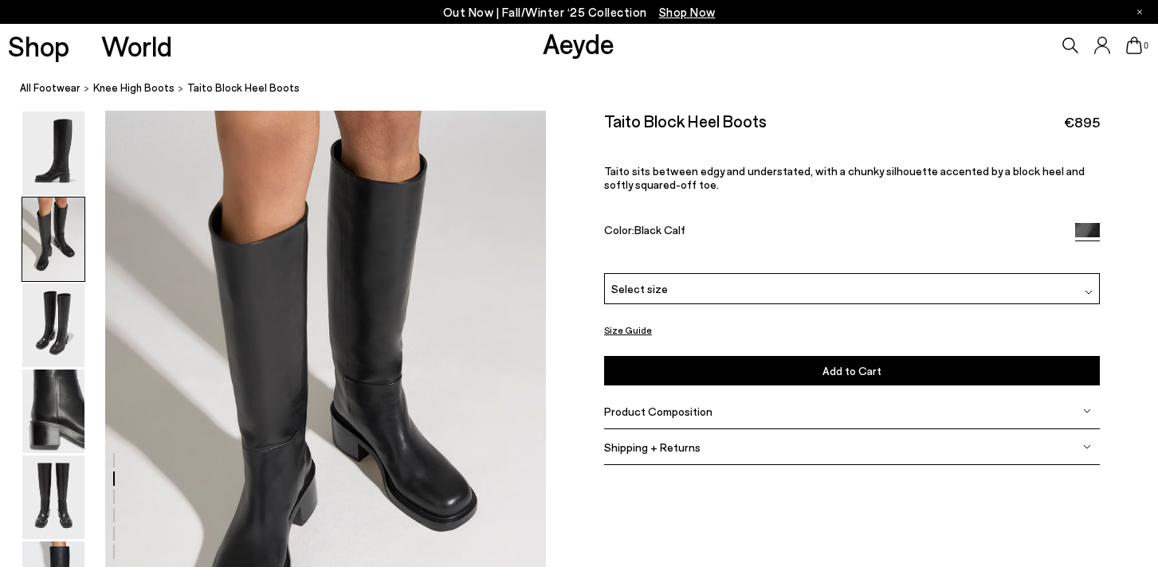
scroll to position [592, 0]
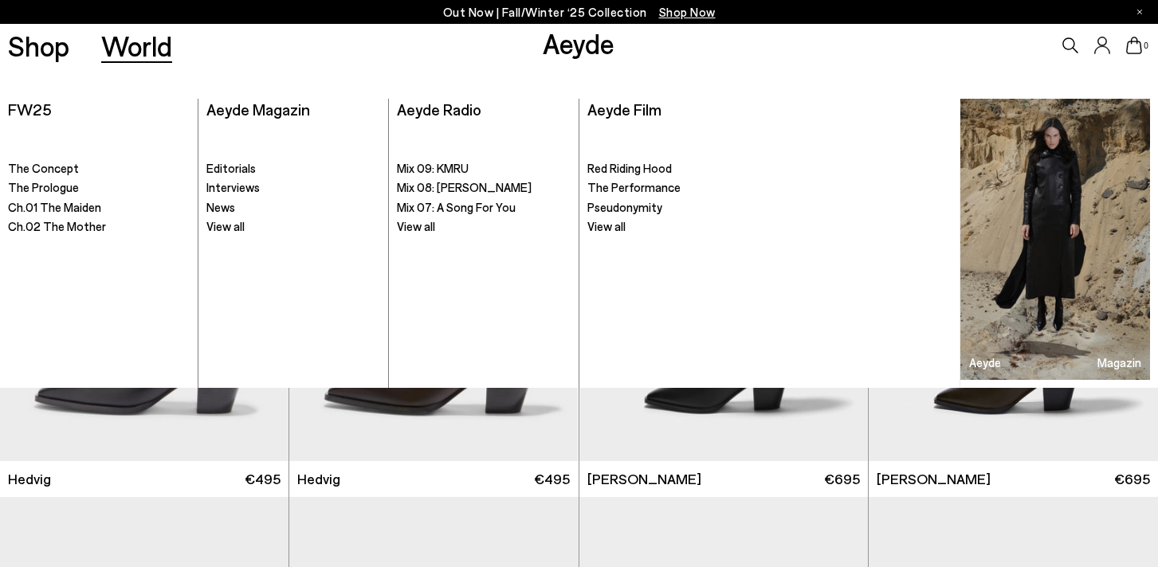
scroll to position [4, 0]
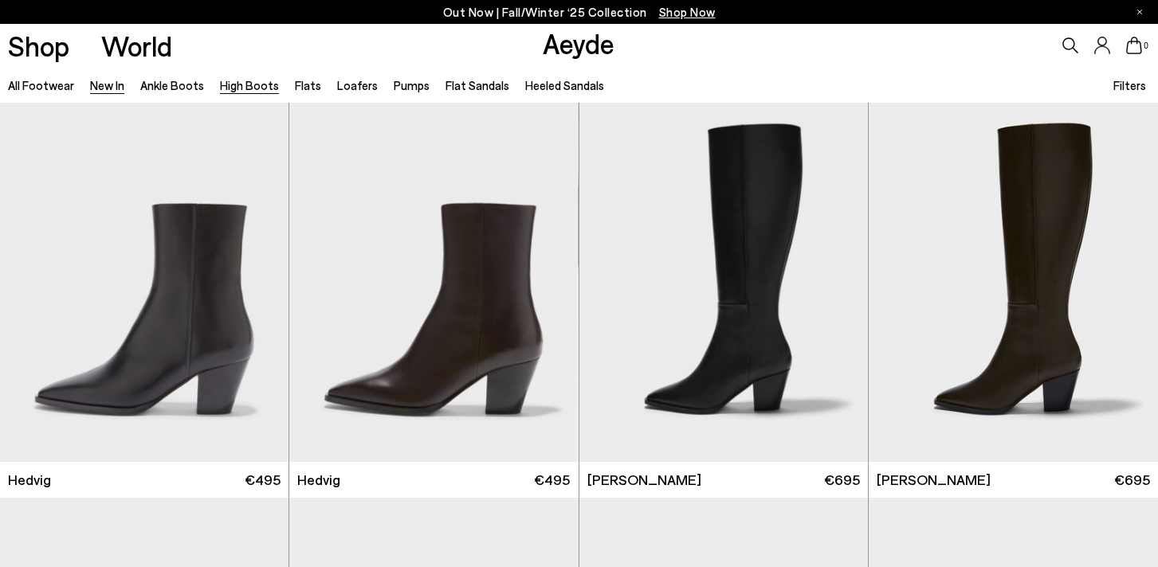
click at [246, 91] on link "High Boots" at bounding box center [249, 85] width 59 height 14
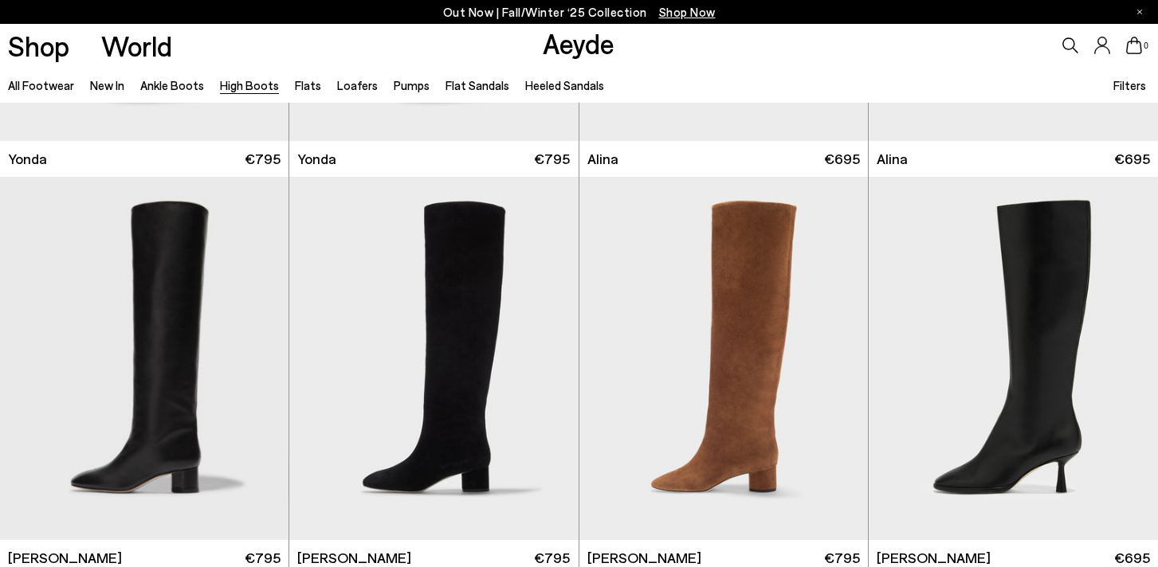
scroll to position [1381, 0]
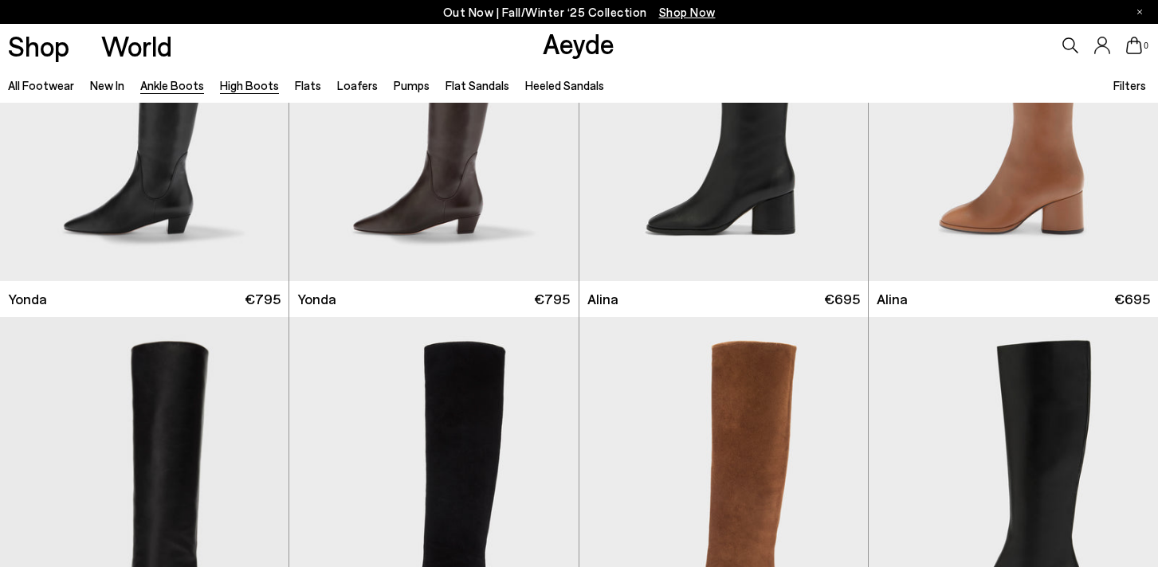
click at [170, 79] on link "Ankle Boots" at bounding box center [172, 85] width 64 height 14
